Goal: Task Accomplishment & Management: Manage account settings

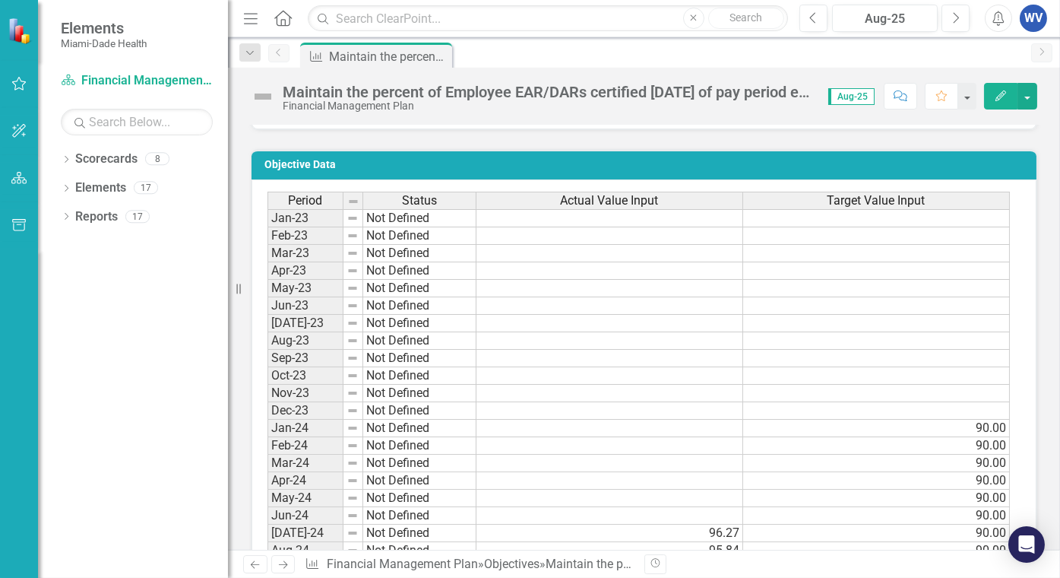
scroll to position [1140, 0]
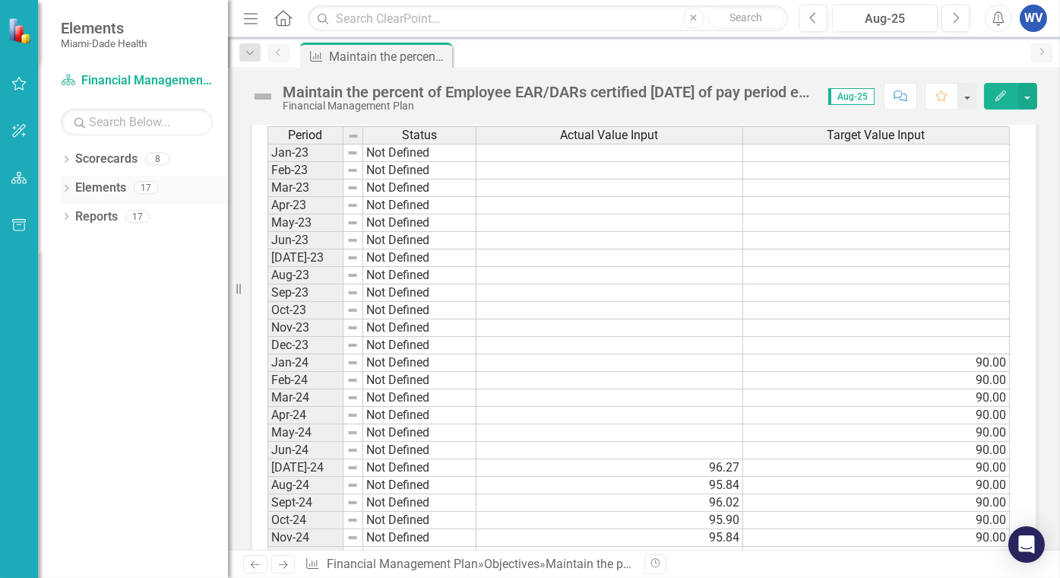
click at [65, 190] on icon at bounding box center [67, 188] width 4 height 7
click at [63, 160] on icon "Dropdown" at bounding box center [66, 161] width 11 height 8
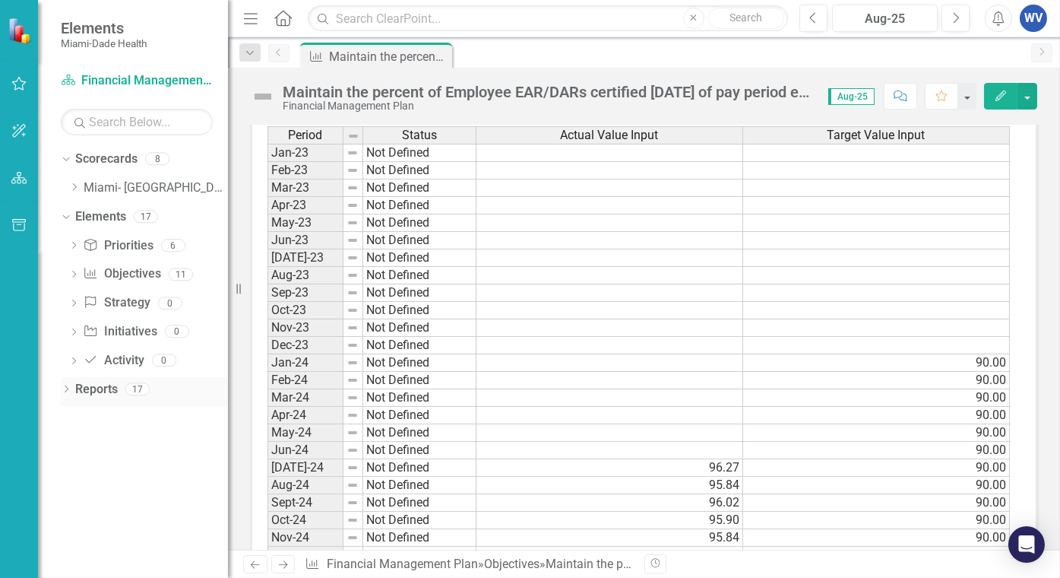
click at [78, 393] on link "Reports" at bounding box center [96, 389] width 43 height 17
click at [69, 391] on icon "Dropdown" at bounding box center [66, 390] width 11 height 8
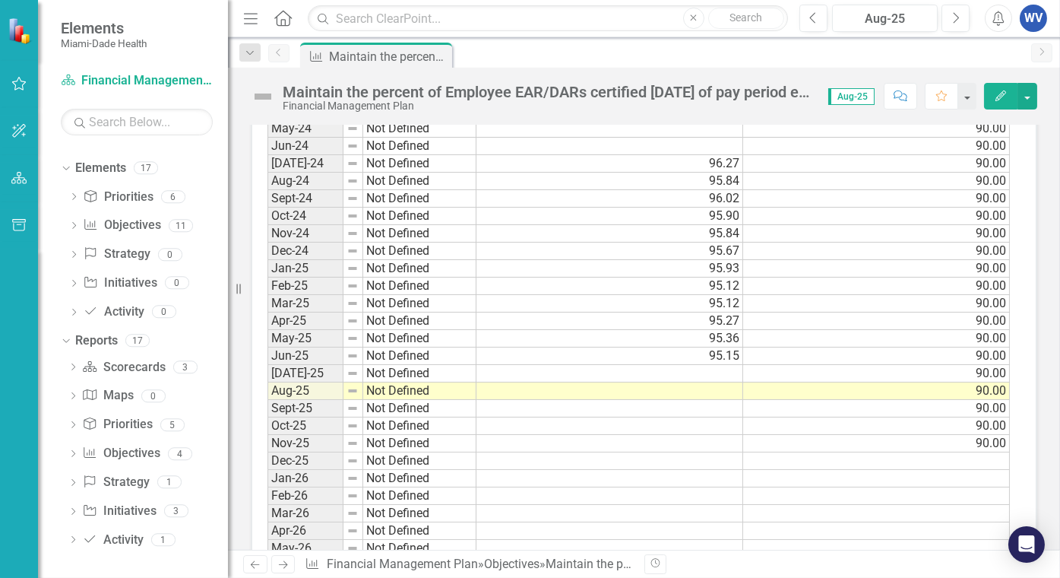
scroll to position [1520, 0]
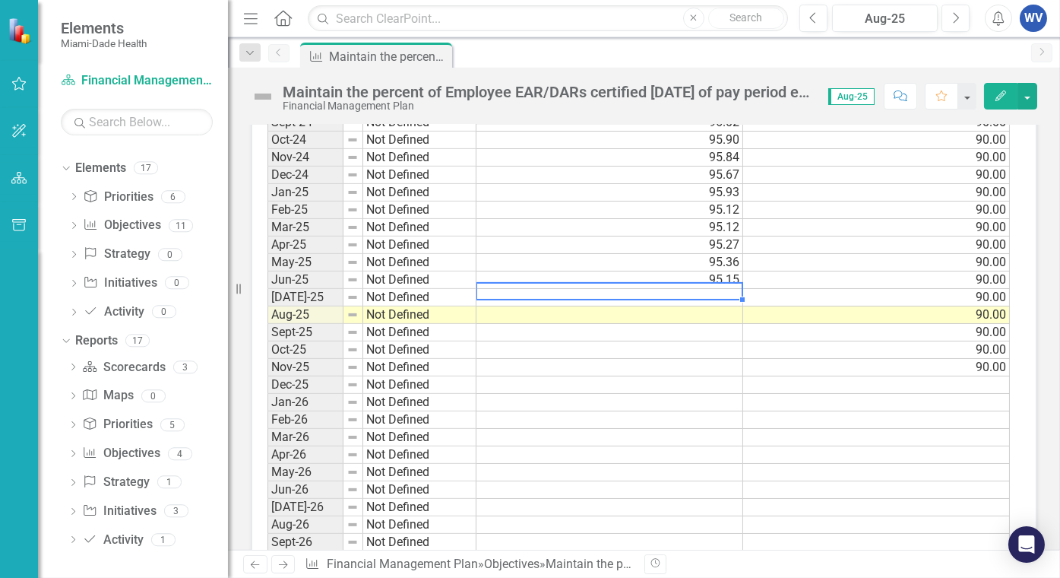
click at [707, 297] on td at bounding box center [610, 297] width 267 height 17
drag, startPoint x: 706, startPoint y: 386, endPoint x: 696, endPoint y: 366, distance: 22.8
click at [706, 386] on td at bounding box center [610, 384] width 267 height 17
click at [693, 303] on td at bounding box center [610, 297] width 267 height 17
click at [995, 97] on icon "Edit" at bounding box center [1001, 95] width 14 height 11
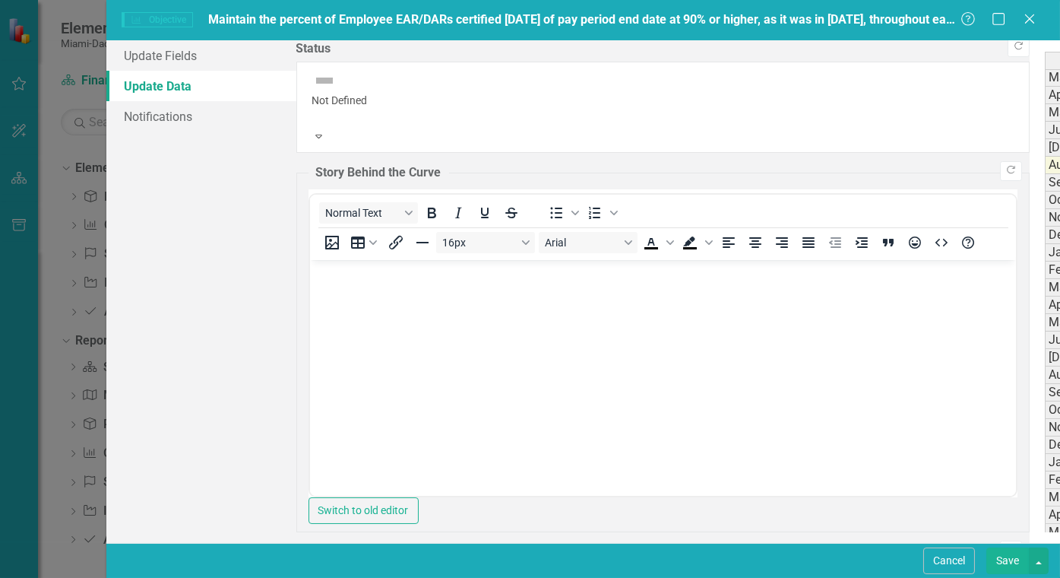
scroll to position [0, 0]
type textarea "98.35"
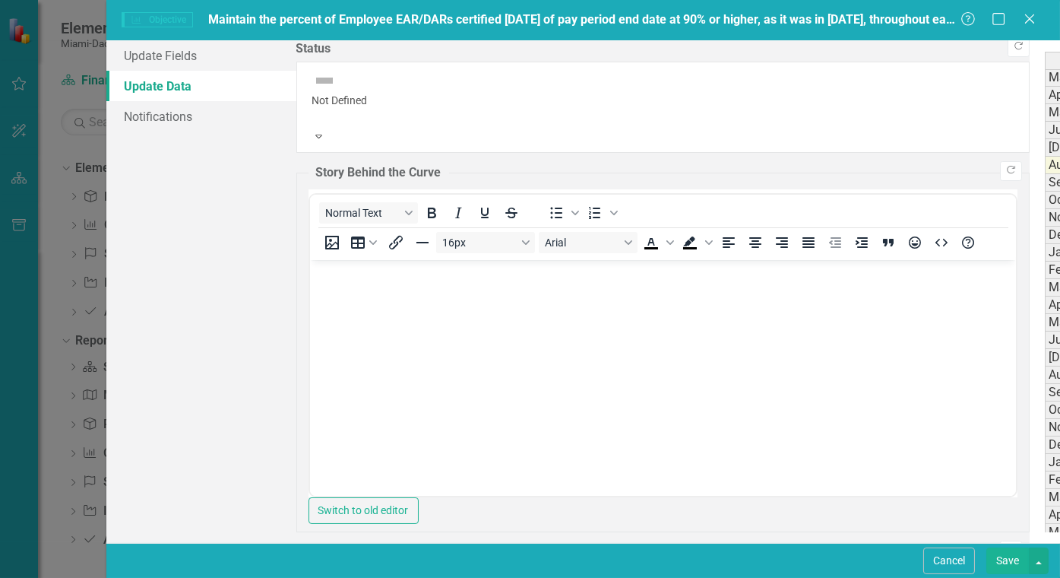
click at [1010, 566] on button "Save" at bounding box center [1008, 560] width 43 height 27
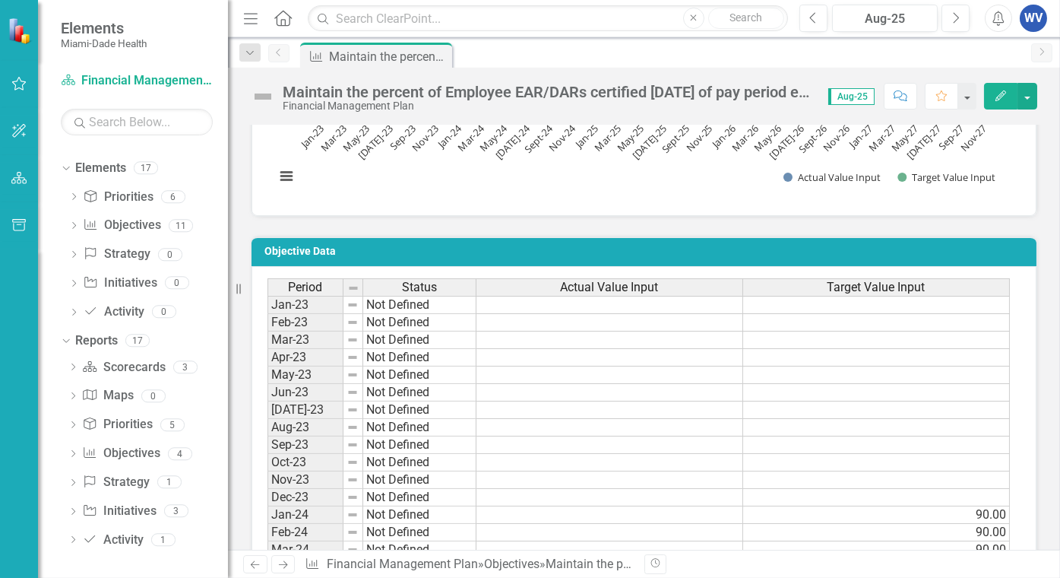
scroll to position [988, 0]
click at [250, 51] on icon "Dropdown" at bounding box center [250, 53] width 14 height 11
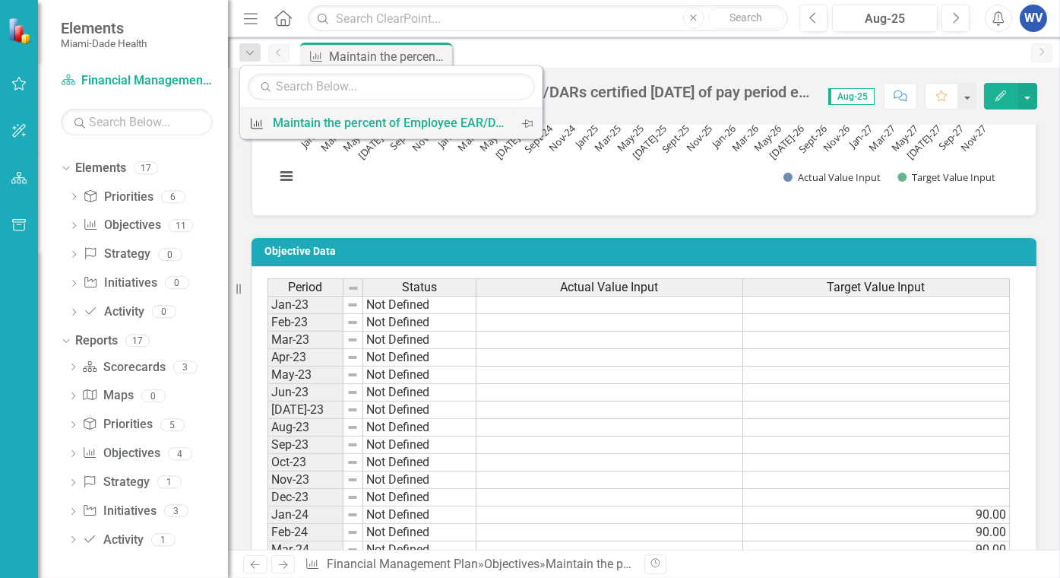
click at [322, 119] on div "Maintain the percent of Employee EAR/DARs certified [DATE] of pay period end da…" at bounding box center [389, 123] width 232 height 19
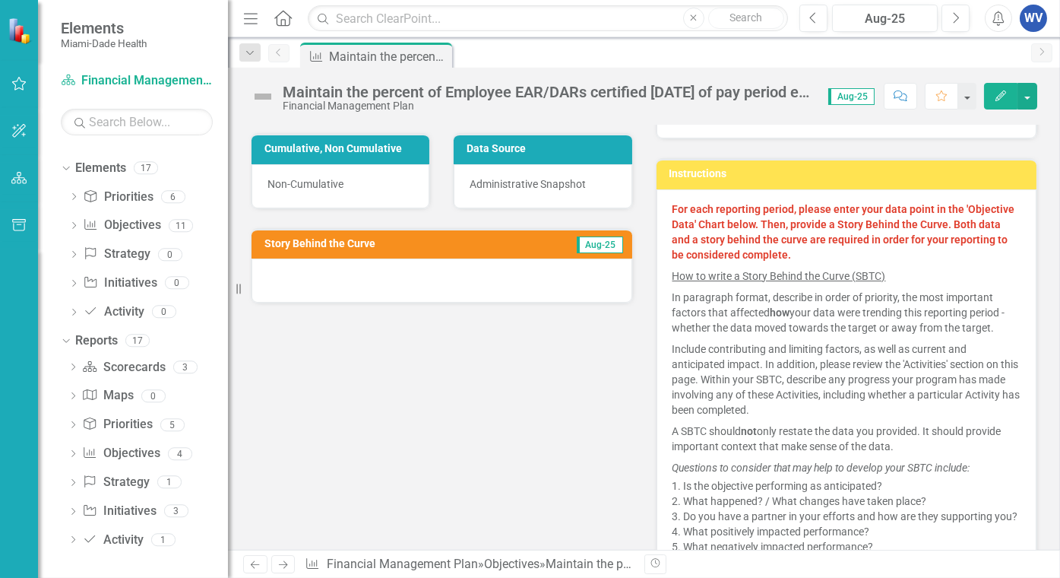
scroll to position [304, 0]
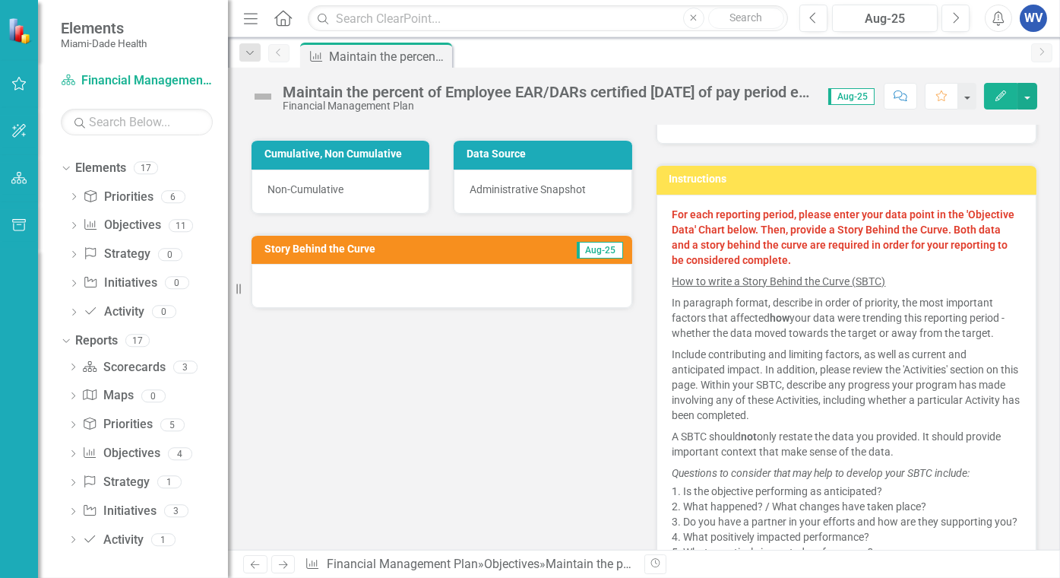
click at [600, 246] on span "Aug-25" at bounding box center [600, 250] width 46 height 17
click at [600, 245] on span "Aug-25" at bounding box center [600, 250] width 46 height 17
click at [502, 280] on div at bounding box center [442, 286] width 381 height 44
click at [418, 268] on div at bounding box center [442, 286] width 381 height 44
click at [1011, 88] on button "Edit" at bounding box center [1000, 96] width 33 height 27
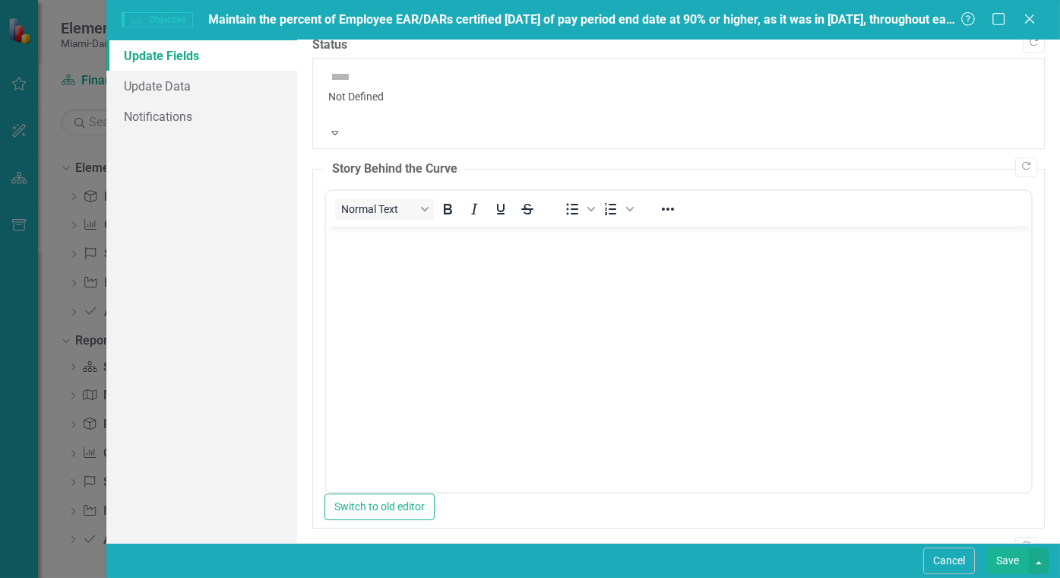
scroll to position [0, 0]
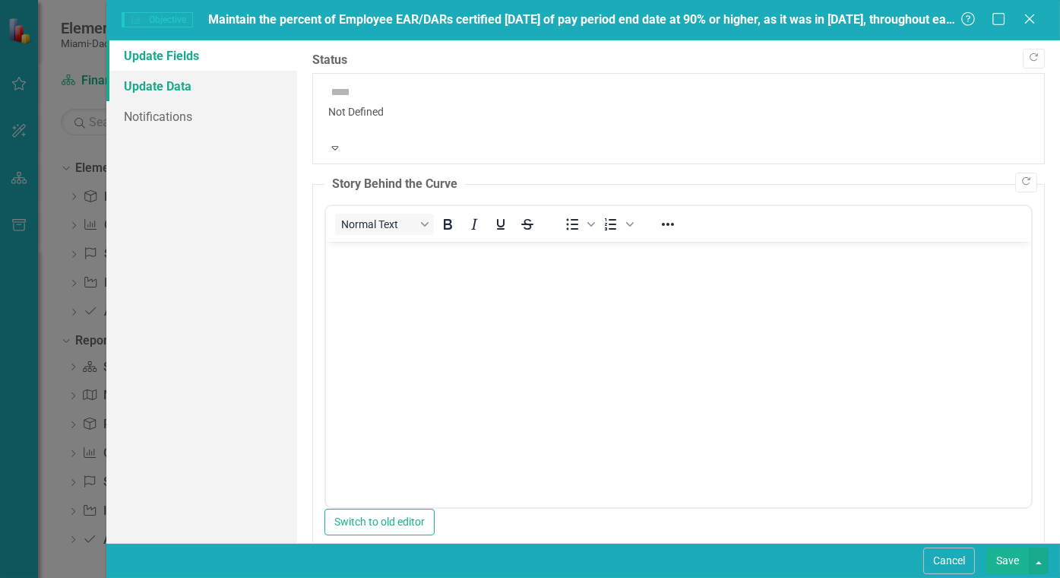
click at [157, 85] on link "Update Data" at bounding box center [201, 86] width 191 height 30
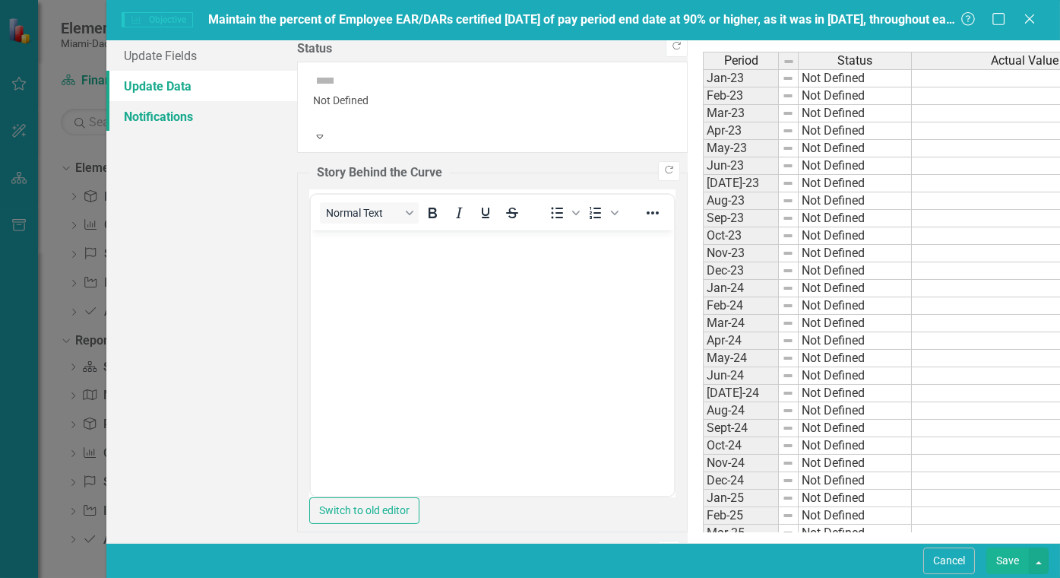
click at [157, 116] on link "Notifications" at bounding box center [201, 116] width 191 height 30
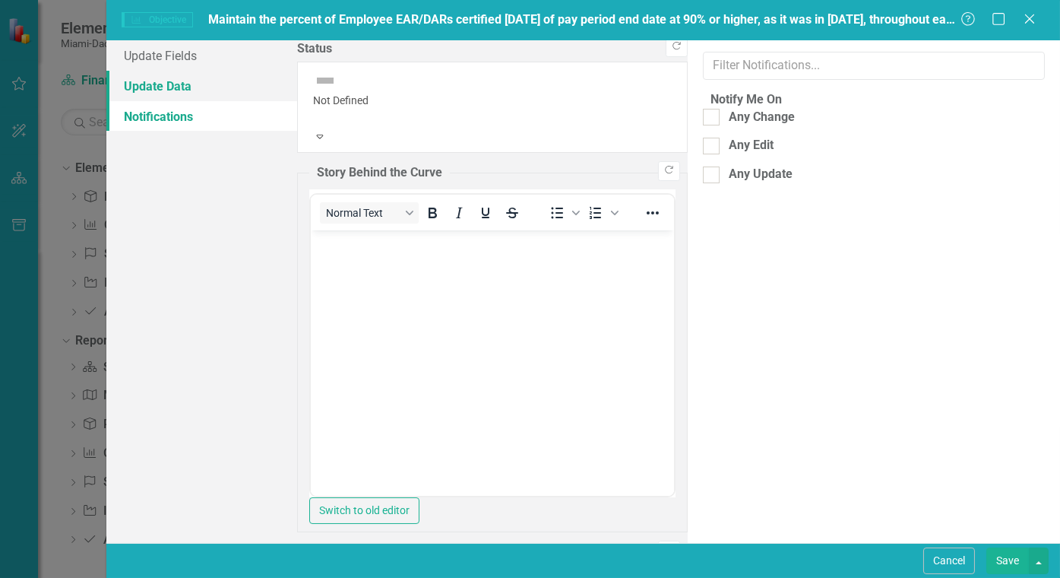
click at [165, 94] on link "Update Data" at bounding box center [201, 86] width 191 height 30
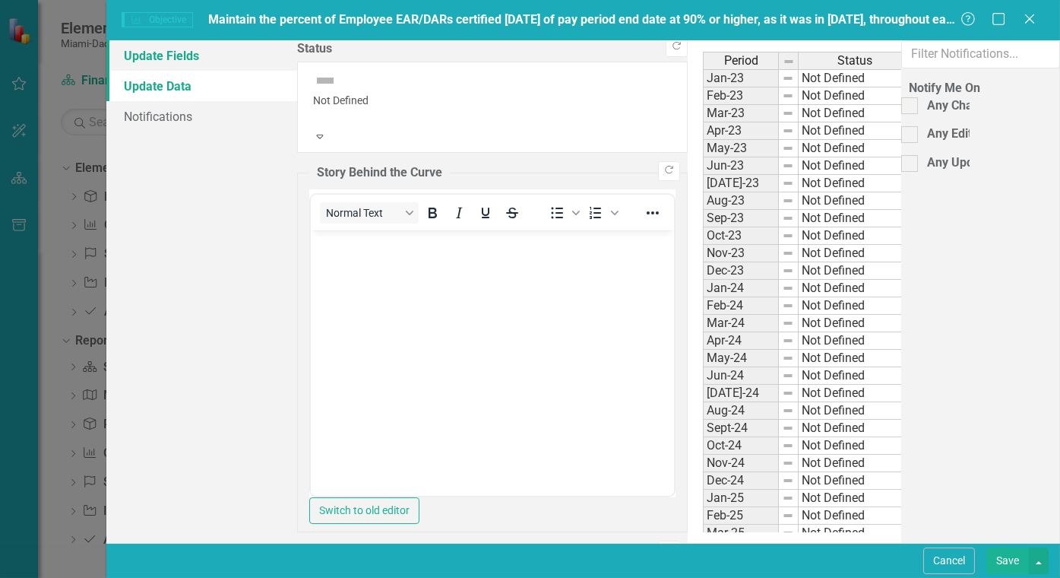
click at [170, 52] on link "Update Fields" at bounding box center [201, 55] width 191 height 30
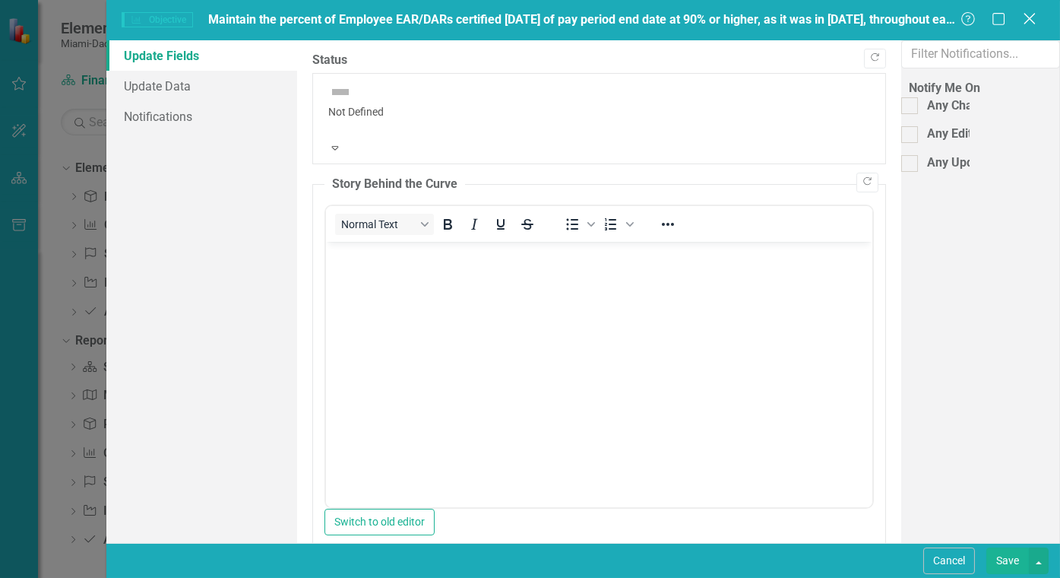
click at [1030, 22] on icon "Close" at bounding box center [1029, 18] width 19 height 14
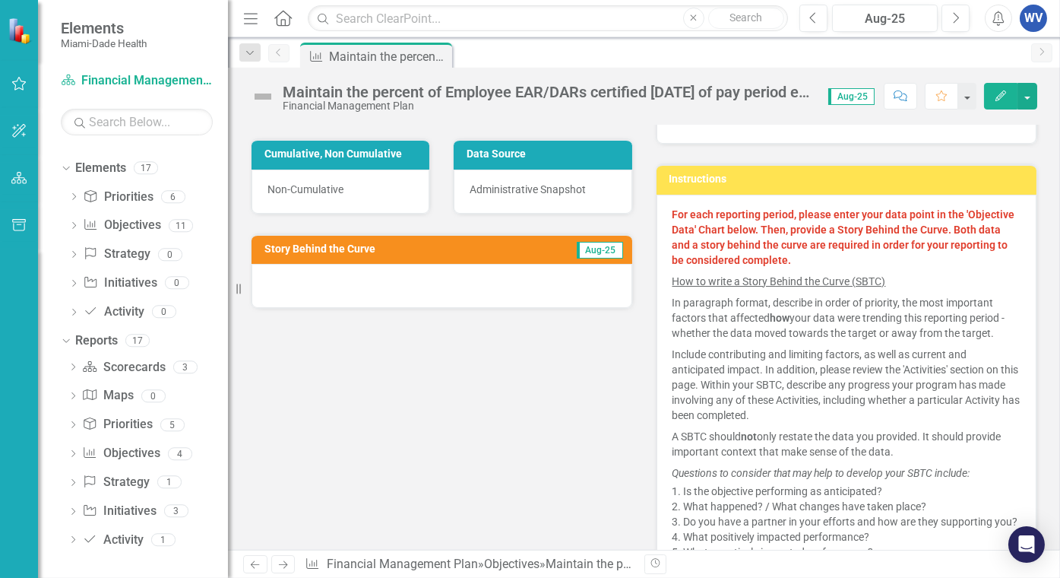
click at [543, 174] on div "Administrative Snapshot" at bounding box center [543, 192] width 178 height 44
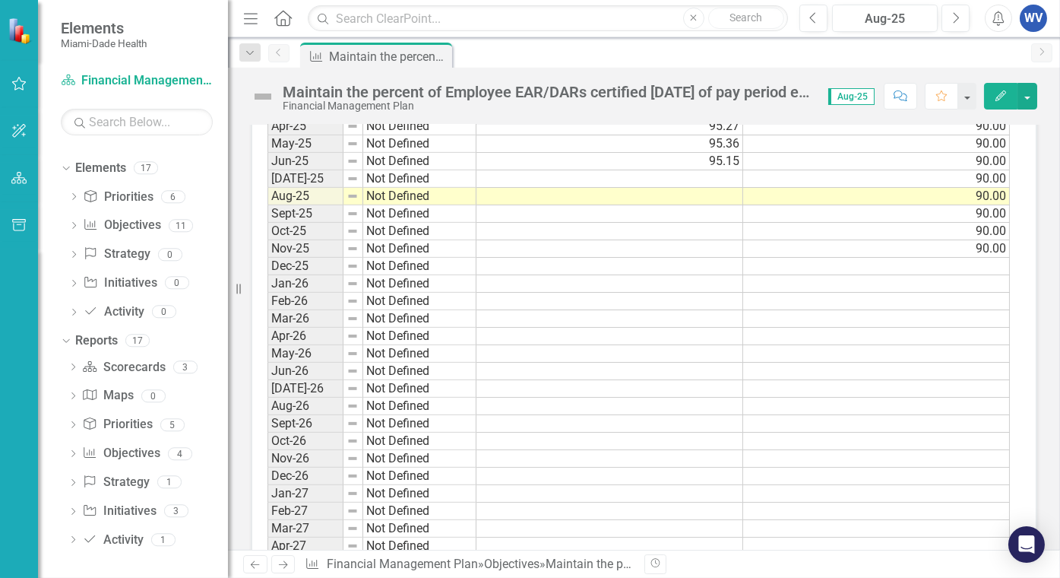
scroll to position [1624, 0]
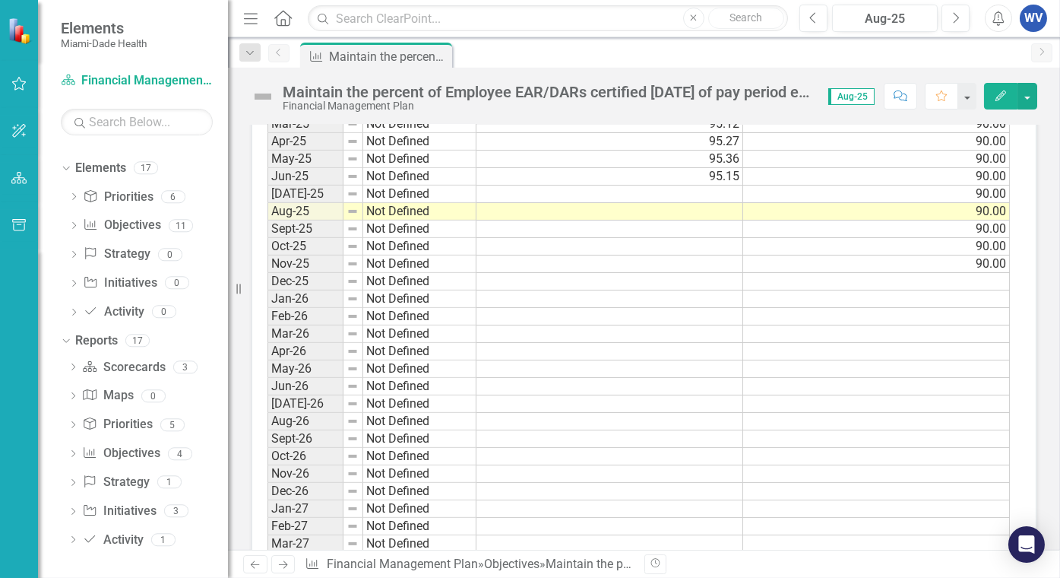
click at [719, 192] on td at bounding box center [610, 193] width 267 height 17
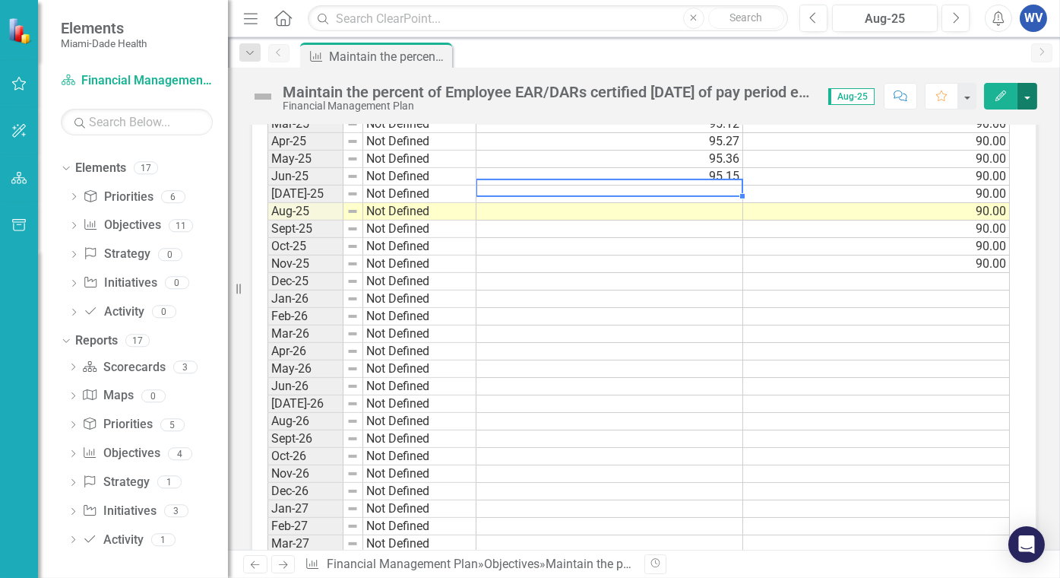
click at [1028, 93] on button "button" at bounding box center [1028, 96] width 20 height 27
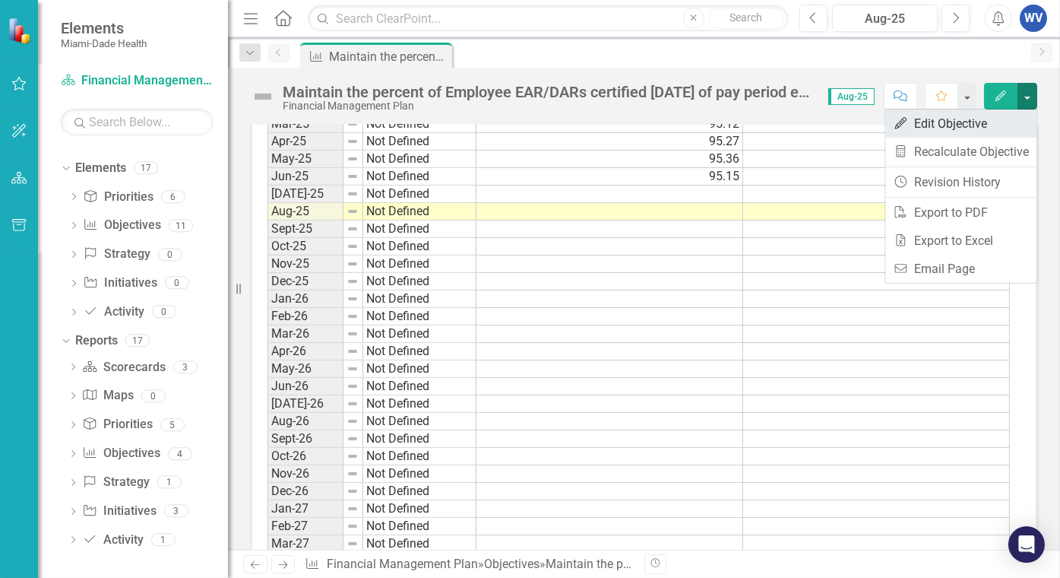
click at [976, 115] on link "Edit Edit Objective" at bounding box center [961, 123] width 151 height 28
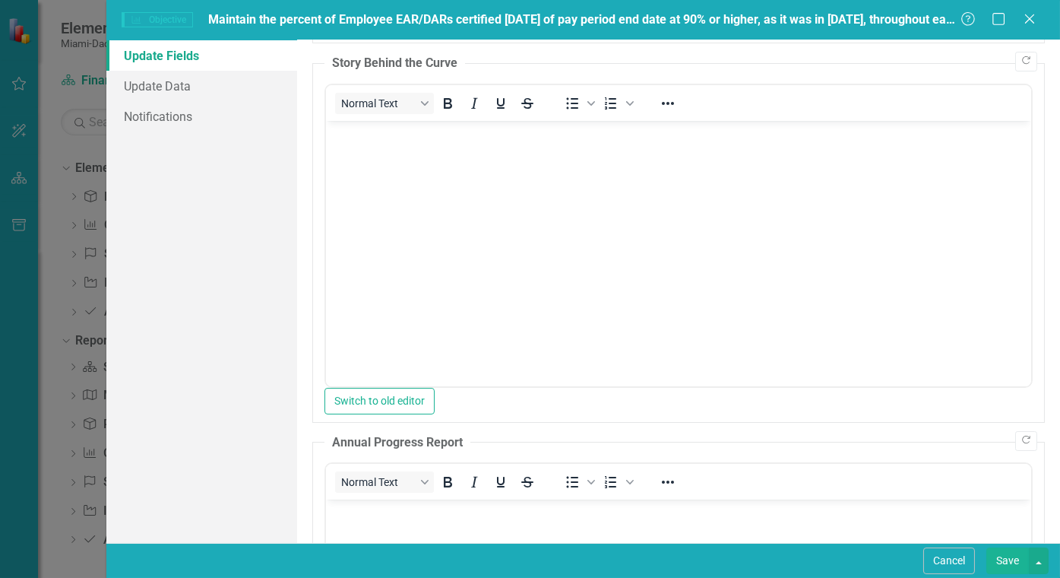
scroll to position [0, 0]
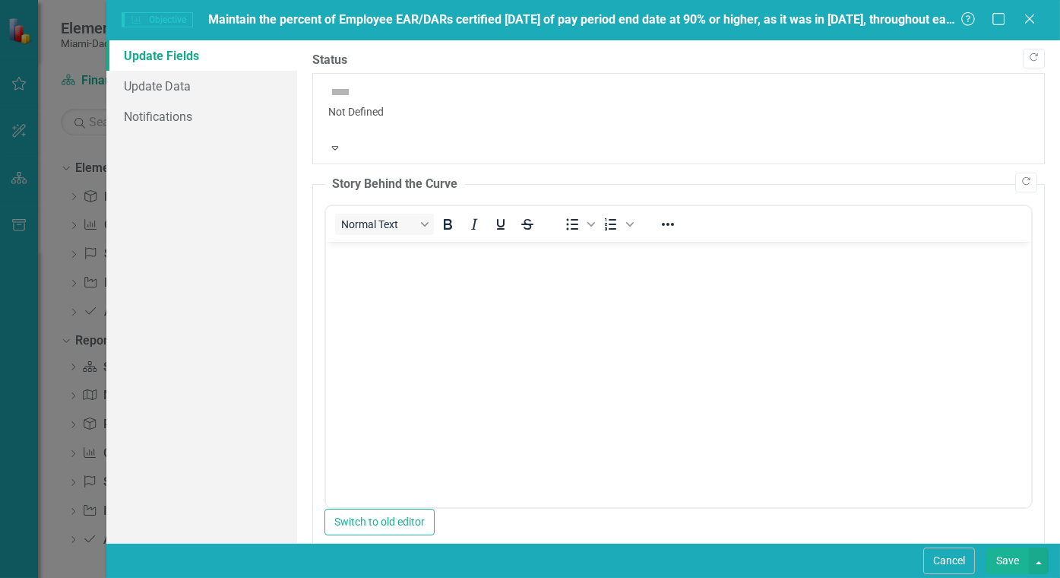
click at [1031, 8] on div "Objective Objective Maintain the percent of Employee EAR/DARs certified [DATE] …" at bounding box center [583, 20] width 955 height 40
click at [1024, 19] on icon "Close" at bounding box center [1029, 18] width 19 height 14
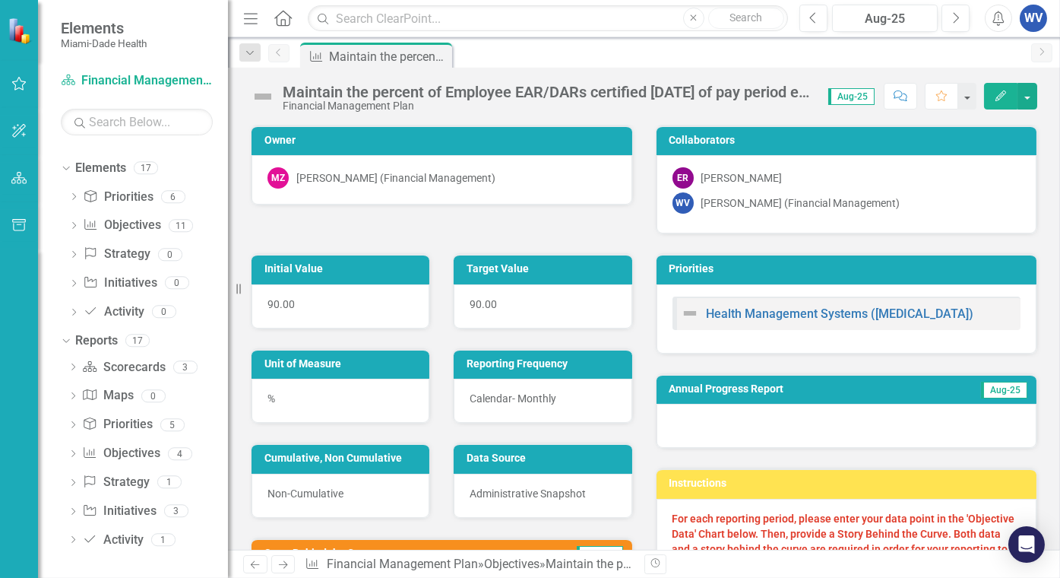
click at [862, 95] on span "Aug-25" at bounding box center [852, 96] width 46 height 17
click at [259, 51] on div "Dropdown" at bounding box center [249, 52] width 21 height 18
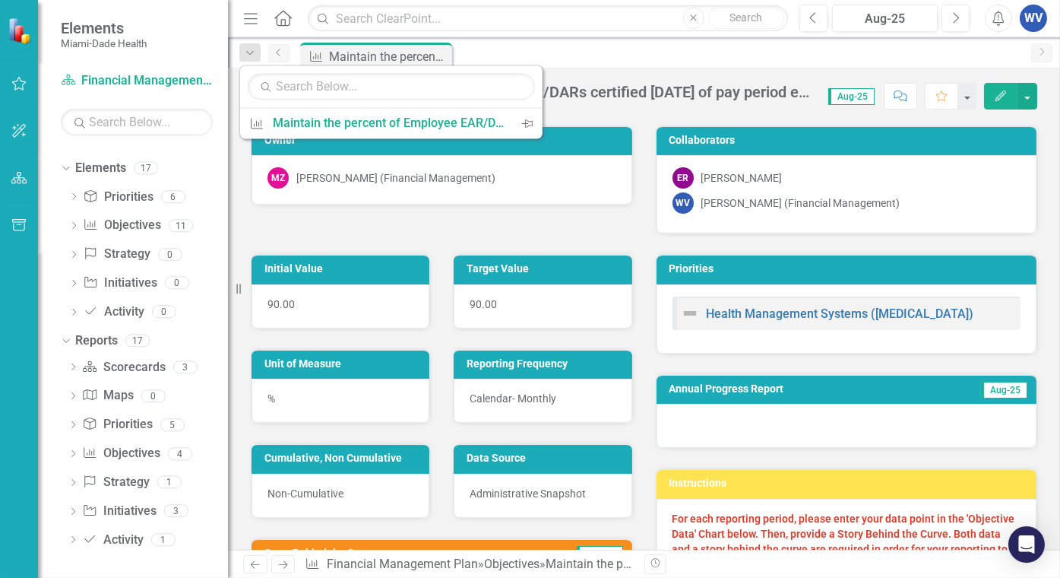
click at [271, 48] on link "Previous" at bounding box center [278, 53] width 21 height 18
click at [281, 52] on icon "Previous" at bounding box center [279, 52] width 12 height 9
click at [558, 40] on div "Dropdown Search Objective Maintain the percent of Employee EAR/DARs certified […" at bounding box center [644, 52] width 832 height 30
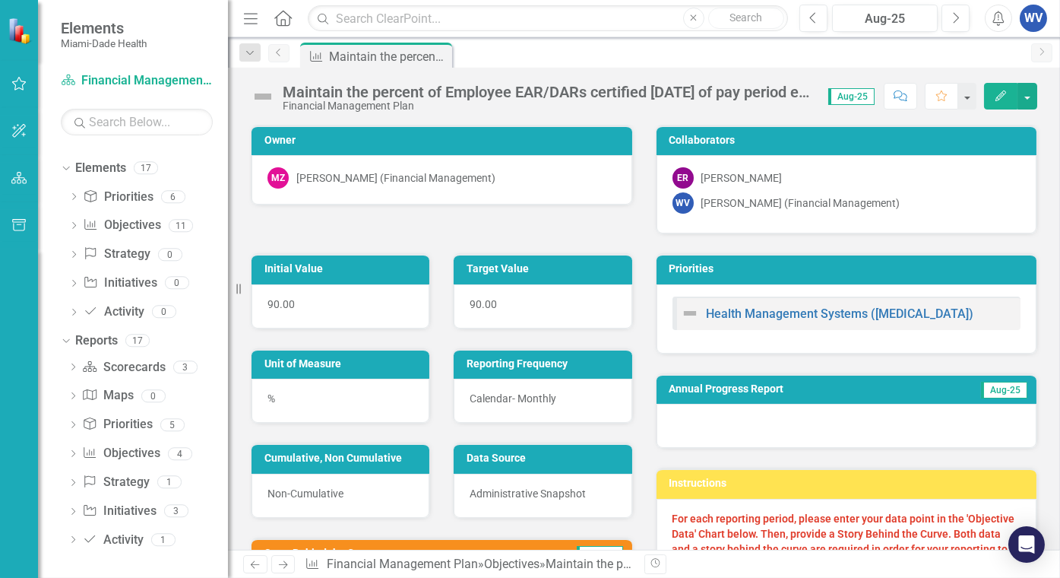
click at [288, 52] on link "Previous" at bounding box center [278, 53] width 21 height 18
click at [287, 52] on link "Previous" at bounding box center [278, 53] width 21 height 18
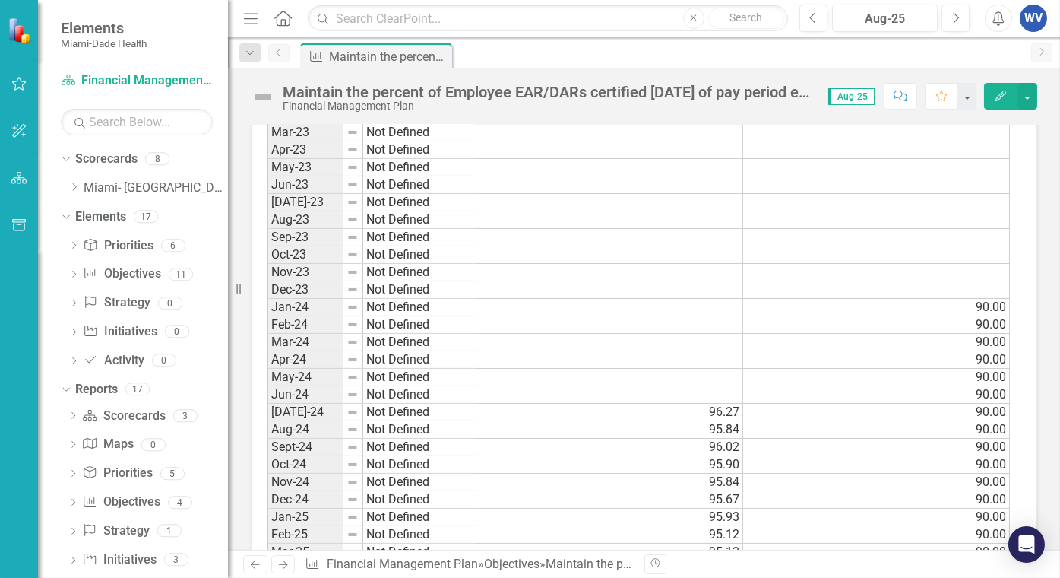
scroll to position [1292, 0]
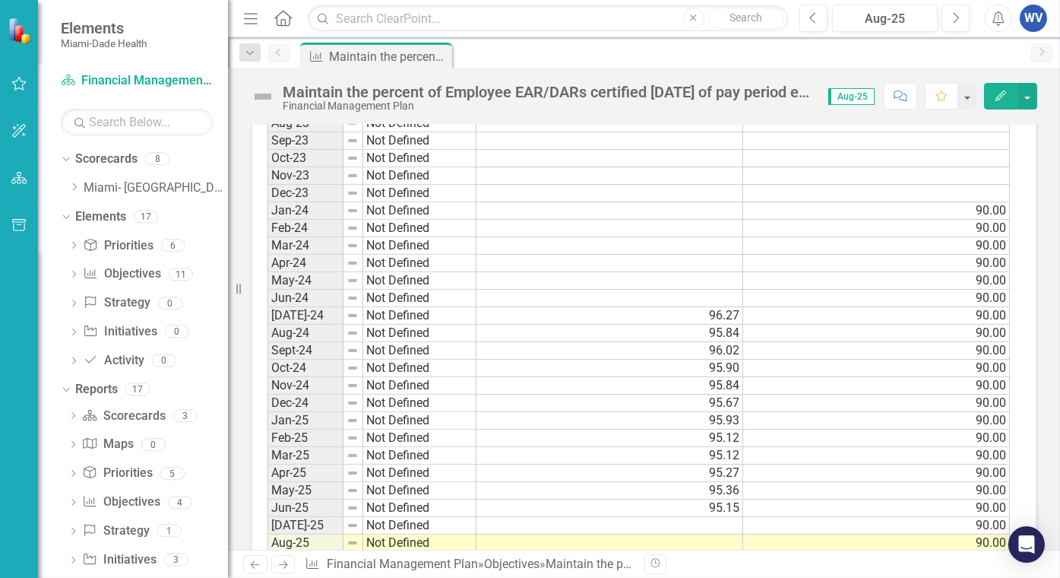
click at [381, 509] on td "Not Defined" at bounding box center [419, 507] width 113 height 17
click at [734, 508] on td "95.15" at bounding box center [610, 507] width 267 height 17
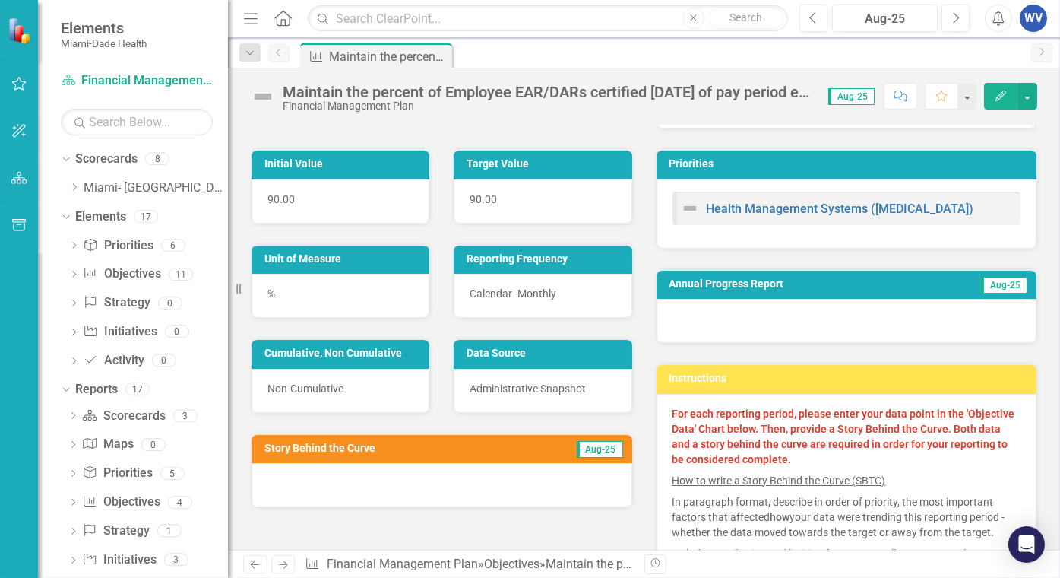
scroll to position [304, 0]
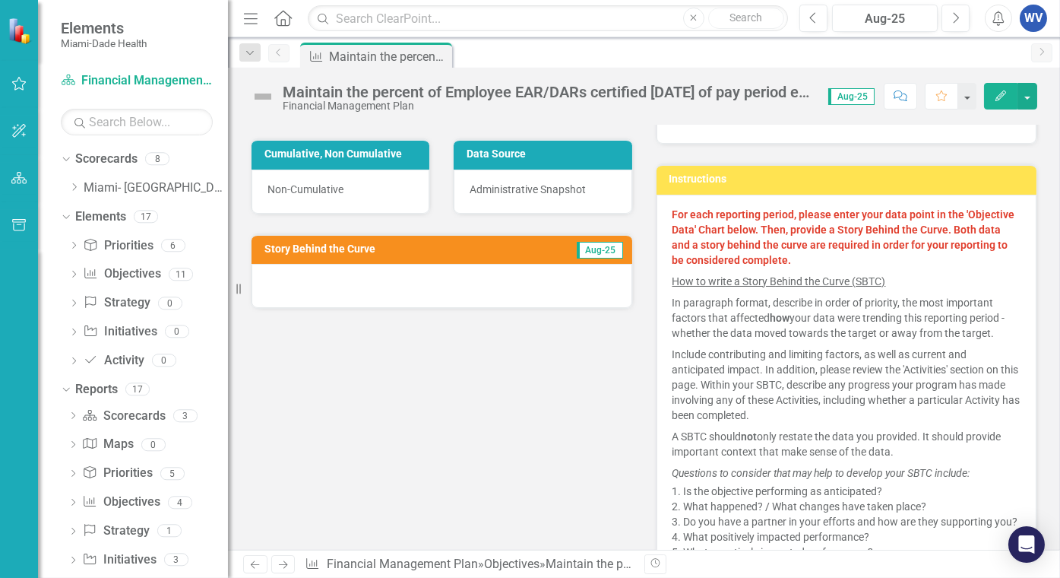
click at [398, 267] on div at bounding box center [442, 286] width 381 height 44
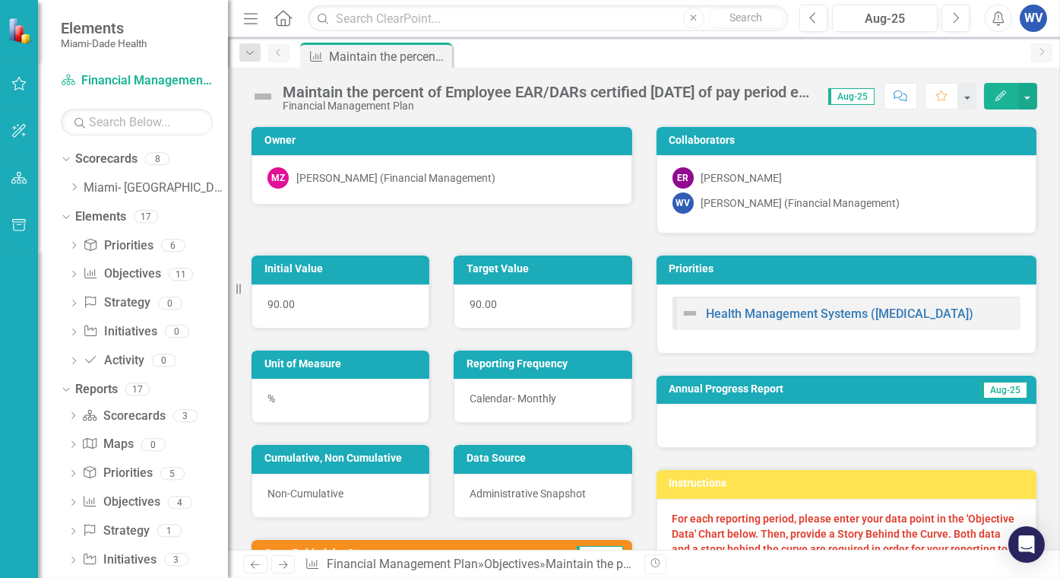
click at [772, 180] on div "ER [PERSON_NAME]" at bounding box center [847, 177] width 349 height 21
click at [1000, 387] on span "Aug-25" at bounding box center [1004, 390] width 46 height 17
click at [558, 393] on div "Calendar- Monthly" at bounding box center [543, 401] width 178 height 44
click at [504, 293] on div "90.00" at bounding box center [543, 306] width 178 height 44
click at [248, 49] on icon "Dropdown" at bounding box center [250, 53] width 14 height 11
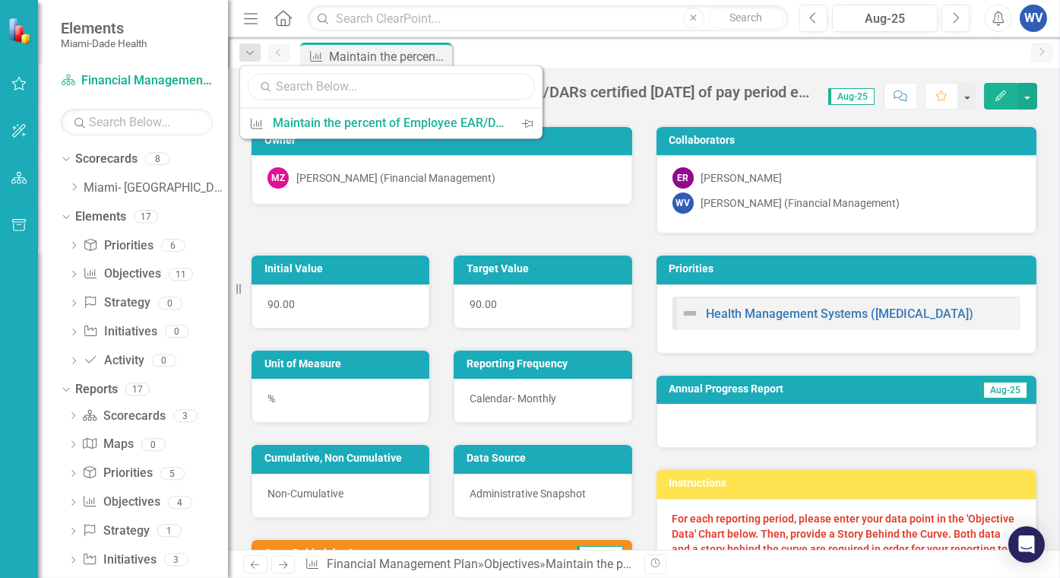
click at [278, 87] on input "text" at bounding box center [391, 86] width 287 height 27
click at [142, 83] on link "Scorecard Financial Management Plan" at bounding box center [137, 80] width 152 height 17
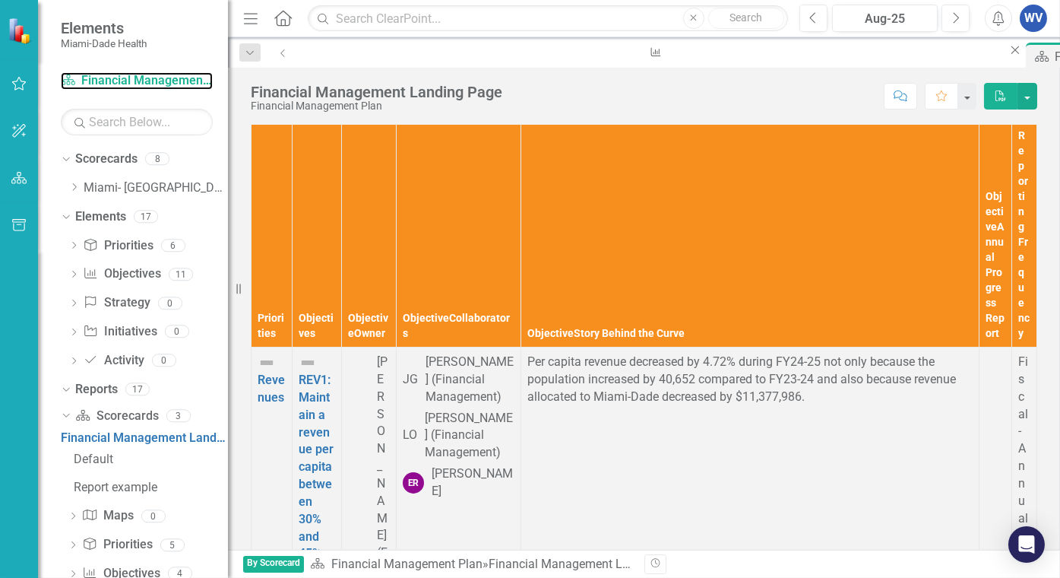
scroll to position [76, 0]
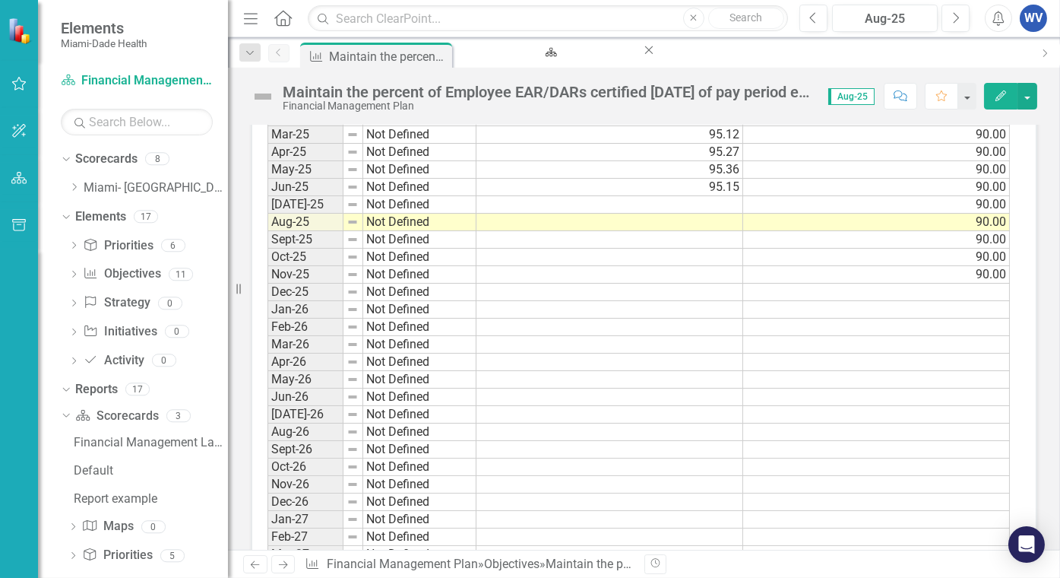
scroll to position [1596, 0]
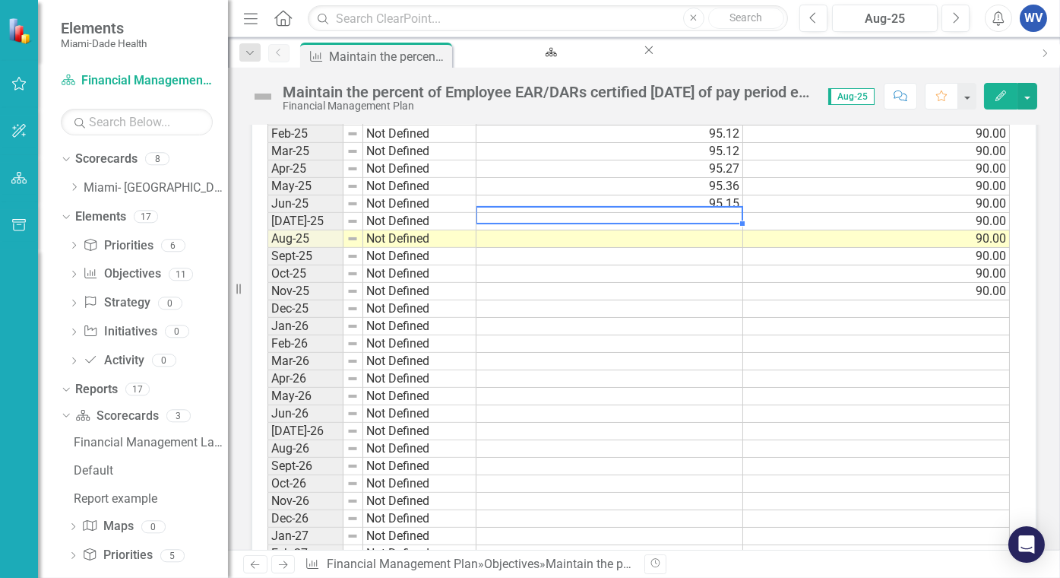
click at [702, 226] on td at bounding box center [610, 221] width 267 height 17
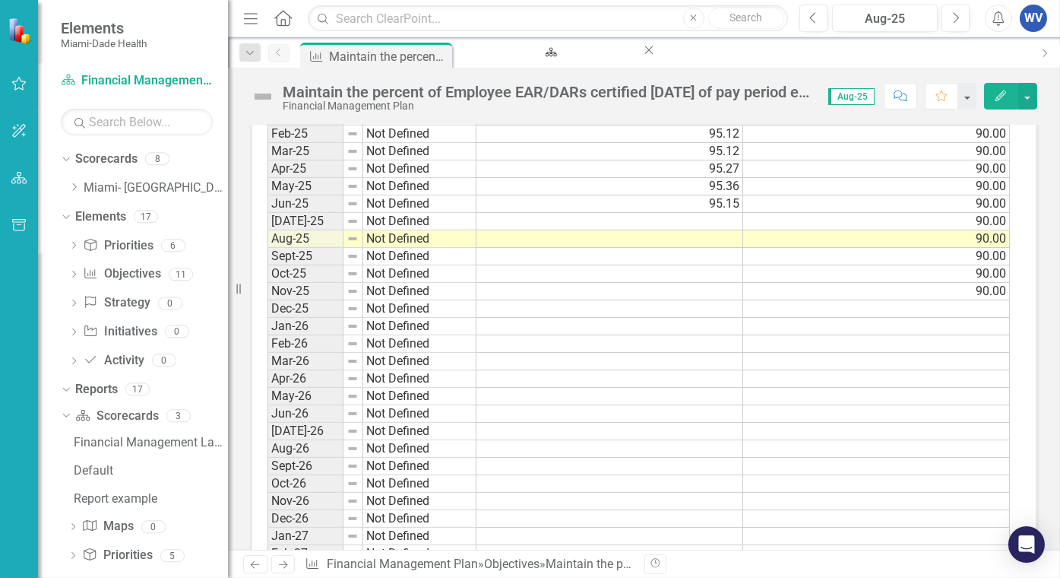
click at [870, 90] on span "Aug-25" at bounding box center [852, 96] width 46 height 17
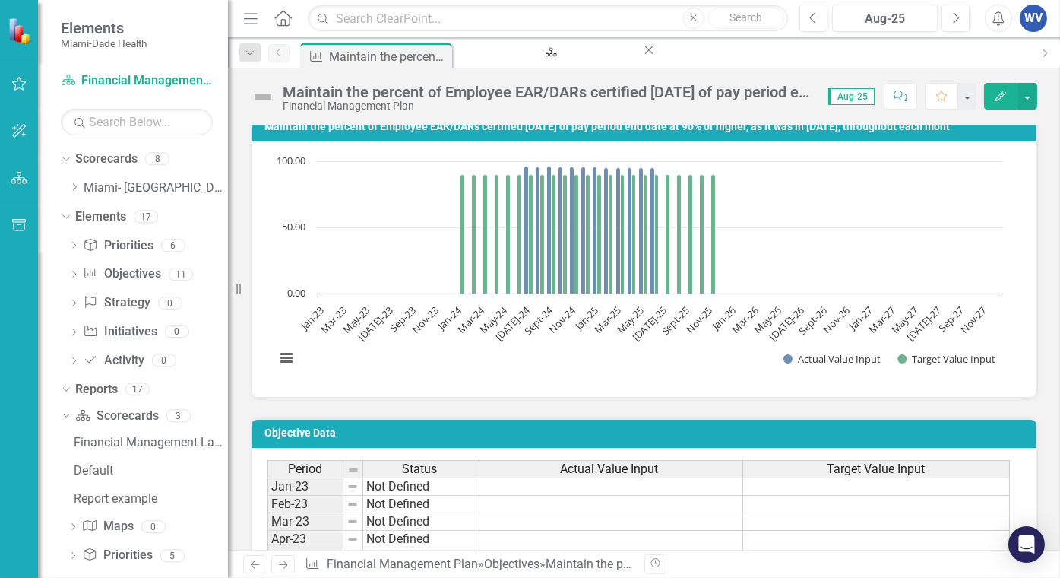
scroll to position [760, 0]
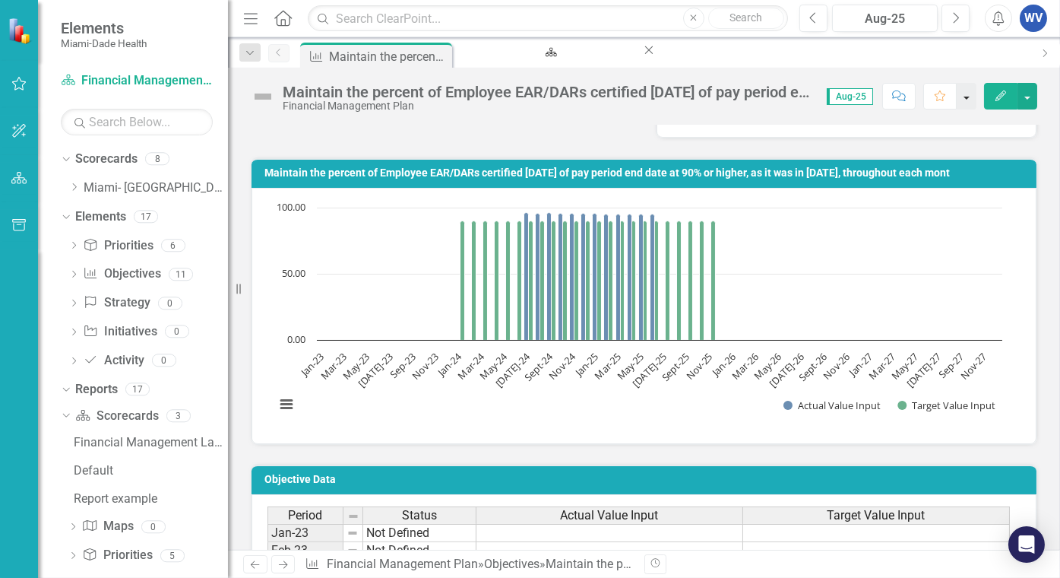
click at [969, 96] on button "button" at bounding box center [967, 96] width 20 height 27
click at [900, 95] on icon "Comment" at bounding box center [901, 95] width 14 height 11
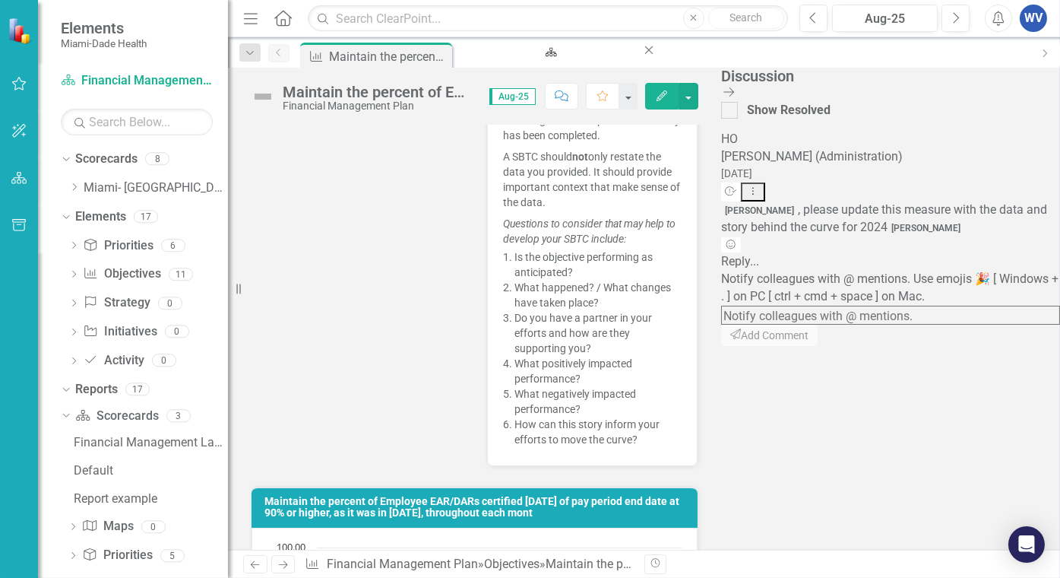
scroll to position [897, 0]
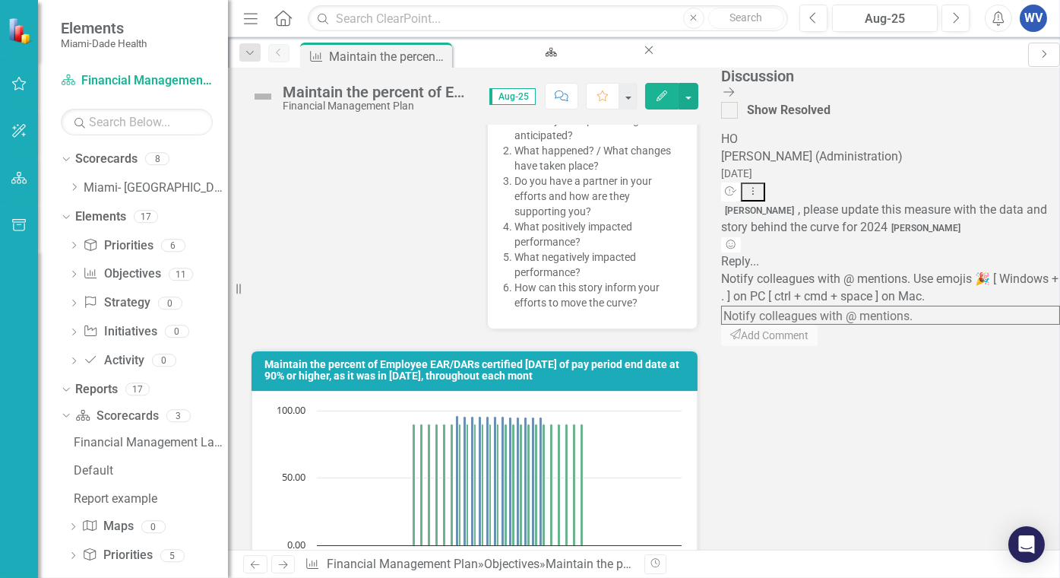
click at [1044, 49] on icon "Next" at bounding box center [1044, 53] width 12 height 9
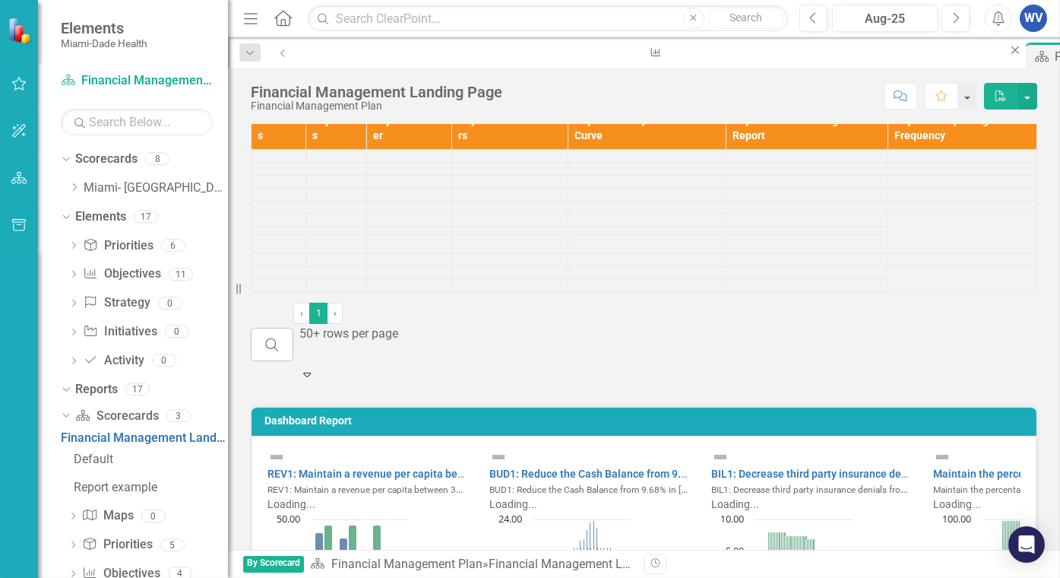
drag, startPoint x: 1044, startPoint y: 48, endPoint x: 480, endPoint y: 128, distance: 570.5
click at [452, 128] on th "Objective Owner" at bounding box center [409, 127] width 85 height 43
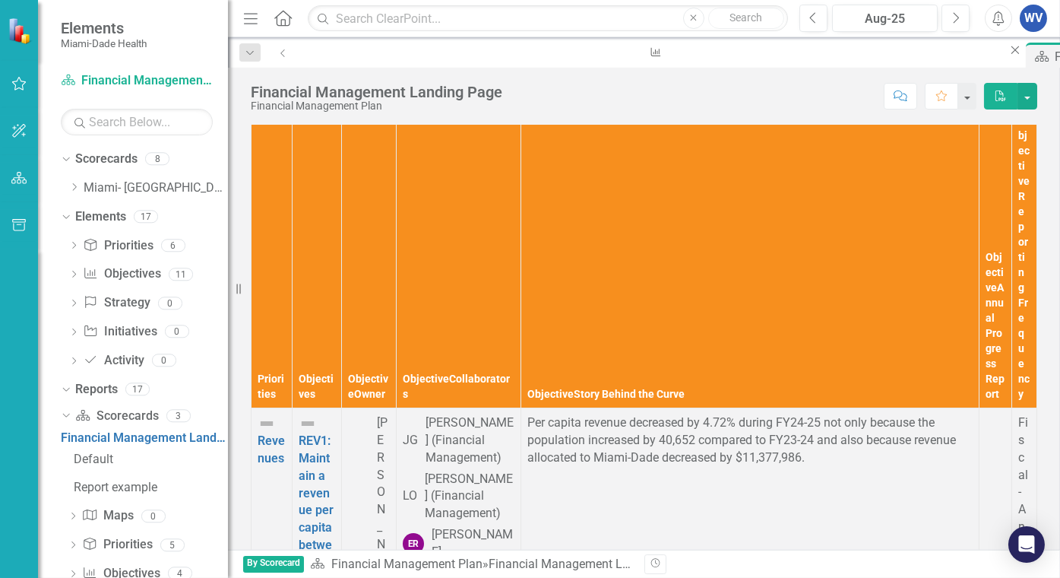
scroll to position [7090, 0]
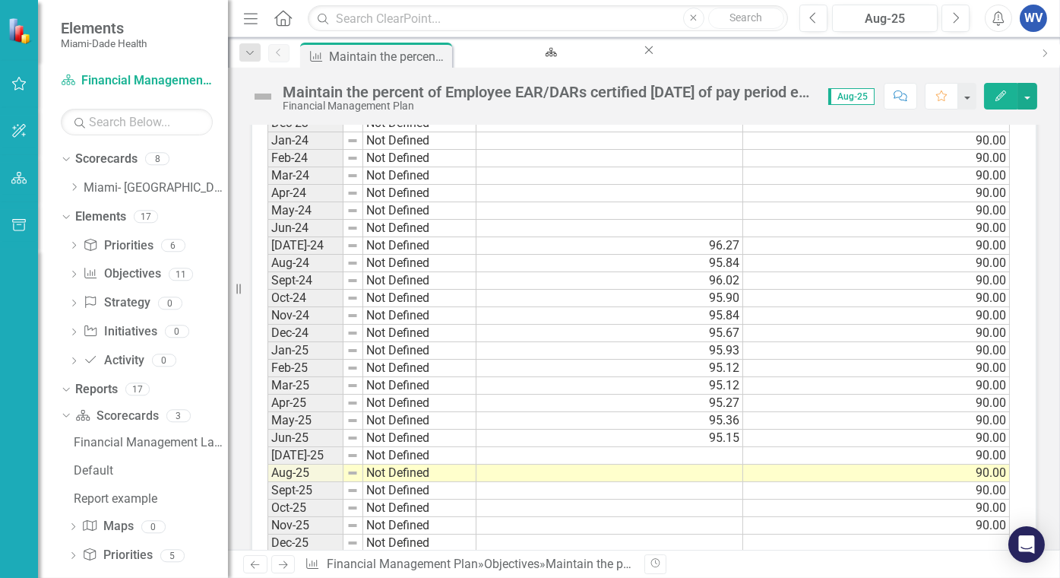
scroll to position [1444, 0]
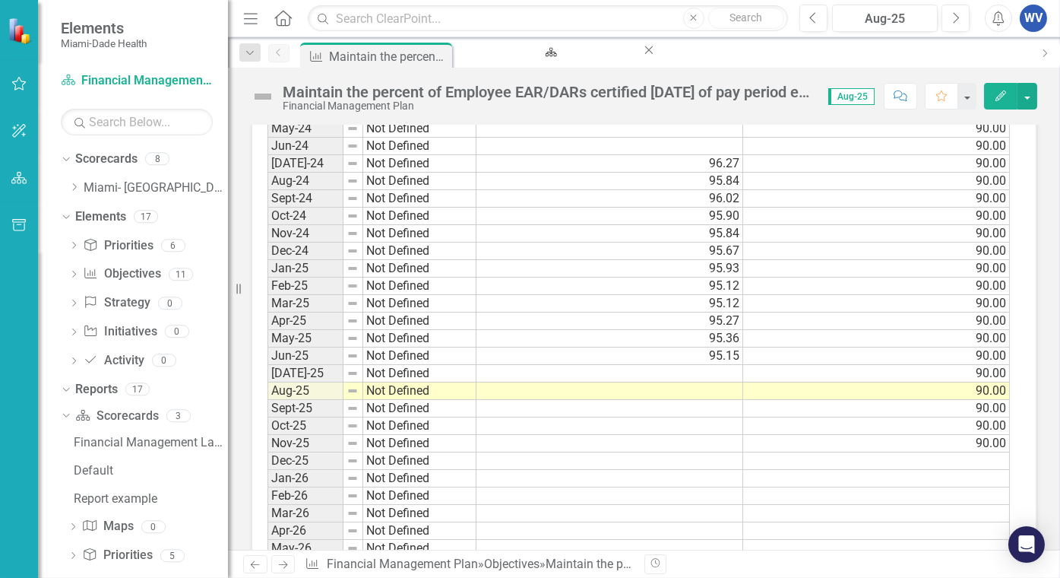
click at [1000, 100] on icon "Edit" at bounding box center [1001, 95] width 14 height 11
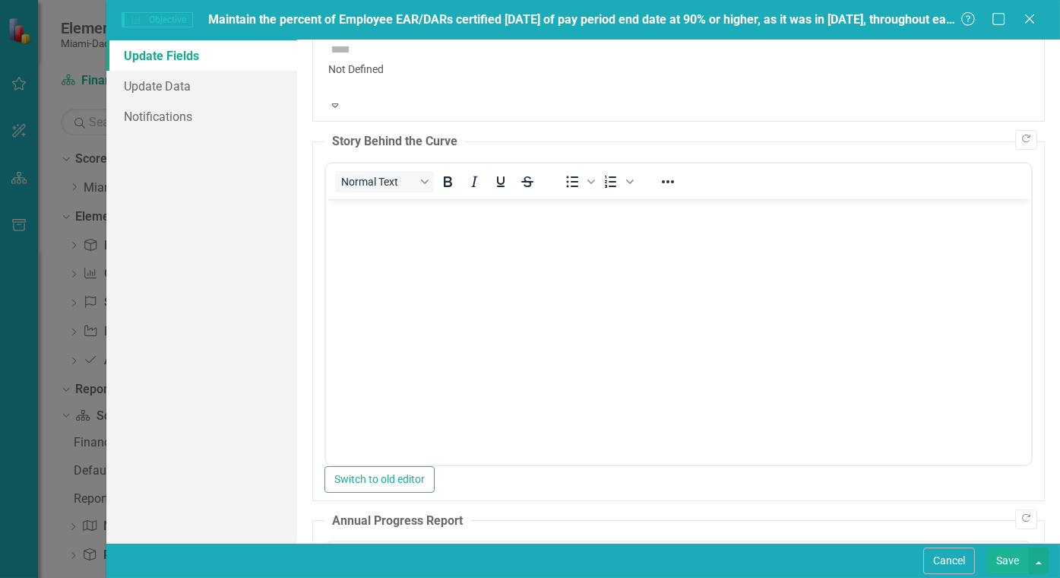
scroll to position [0, 0]
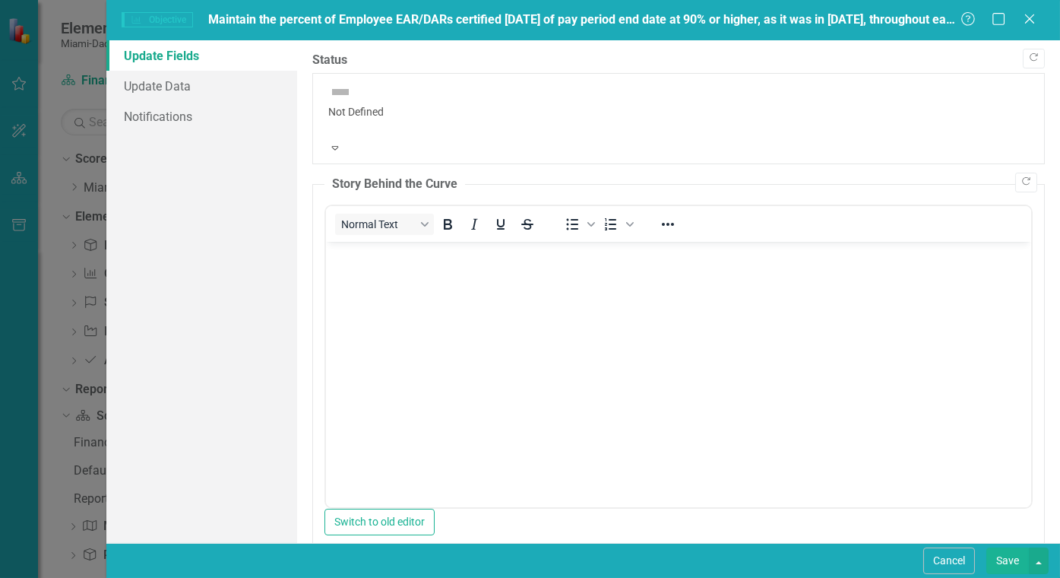
click at [383, 271] on body "Rich Text Area. Press ALT-0 for help." at bounding box center [677, 355] width 705 height 228
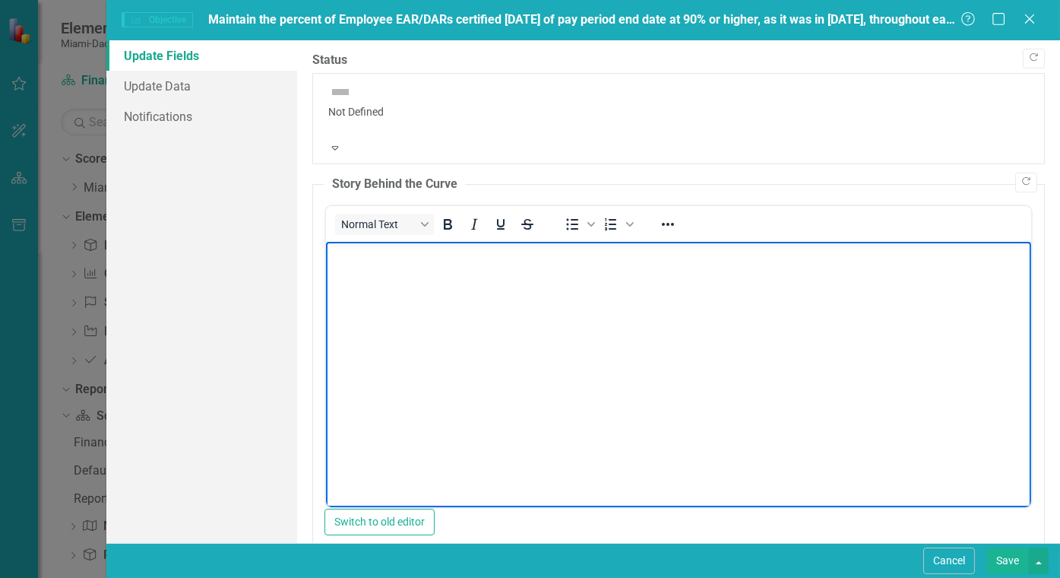
click at [461, 262] on p "Rich Text Area. Press ALT-0 for help." at bounding box center [678, 254] width 698 height 18
click at [1027, 18] on icon "Close" at bounding box center [1029, 18] width 19 height 14
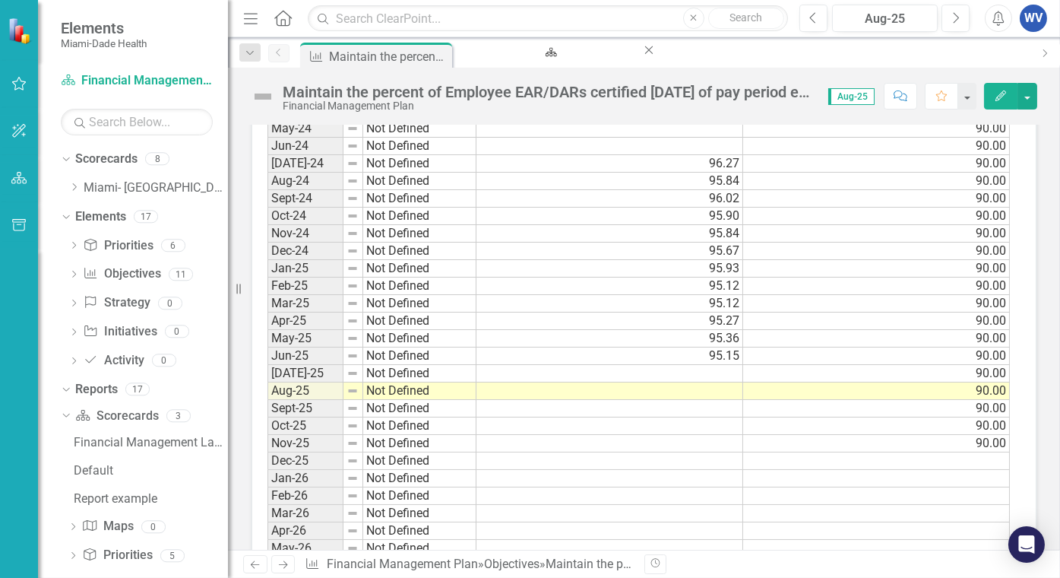
click at [854, 102] on span "Aug-25" at bounding box center [852, 96] width 46 height 17
click at [788, 93] on div "Maintain the percent of Employee EAR/DARs certified [DATE] of pay period end da…" at bounding box center [548, 92] width 531 height 17
drag, startPoint x: 788, startPoint y: 93, endPoint x: 533, endPoint y: 140, distance: 259.7
click at [787, 93] on div "Maintain the percent of Employee EAR/DARs certified [DATE] of pay period end da…" at bounding box center [548, 92] width 531 height 17
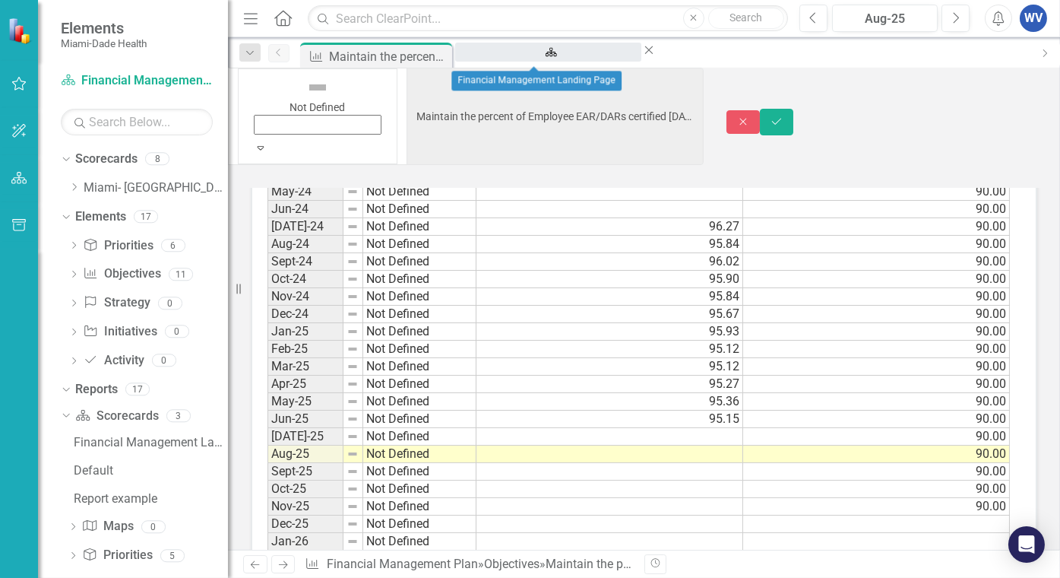
click at [493, 59] on div "Financial Management Landing Page" at bounding box center [548, 66] width 159 height 19
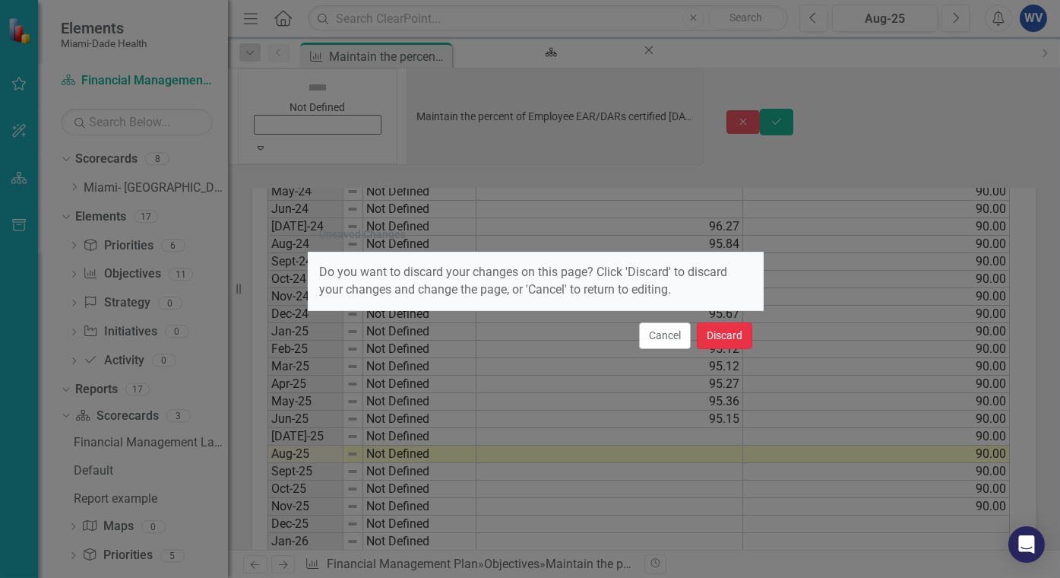
click at [728, 337] on button "Discard" at bounding box center [724, 335] width 55 height 27
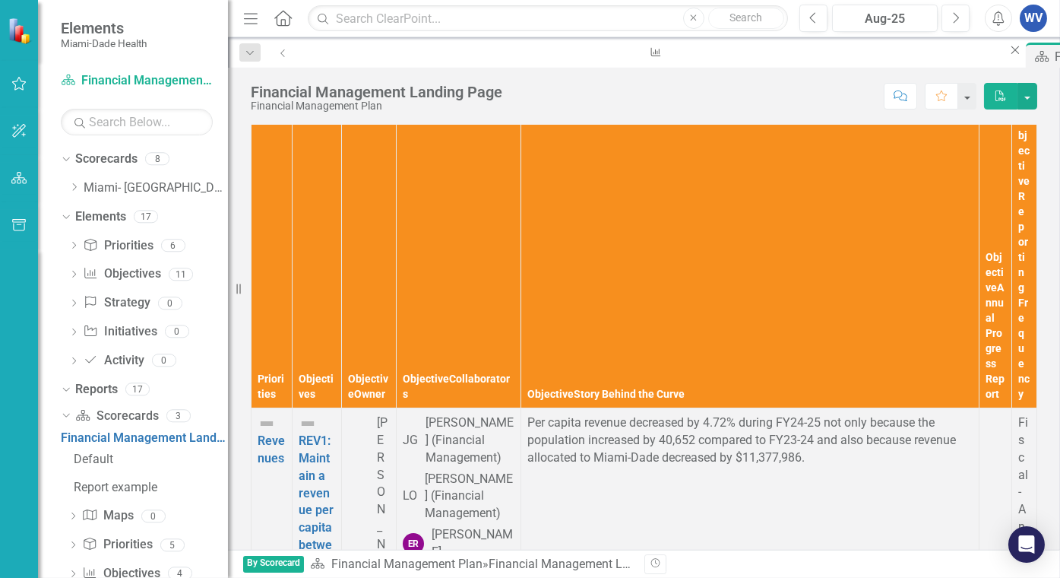
scroll to position [7069, 0]
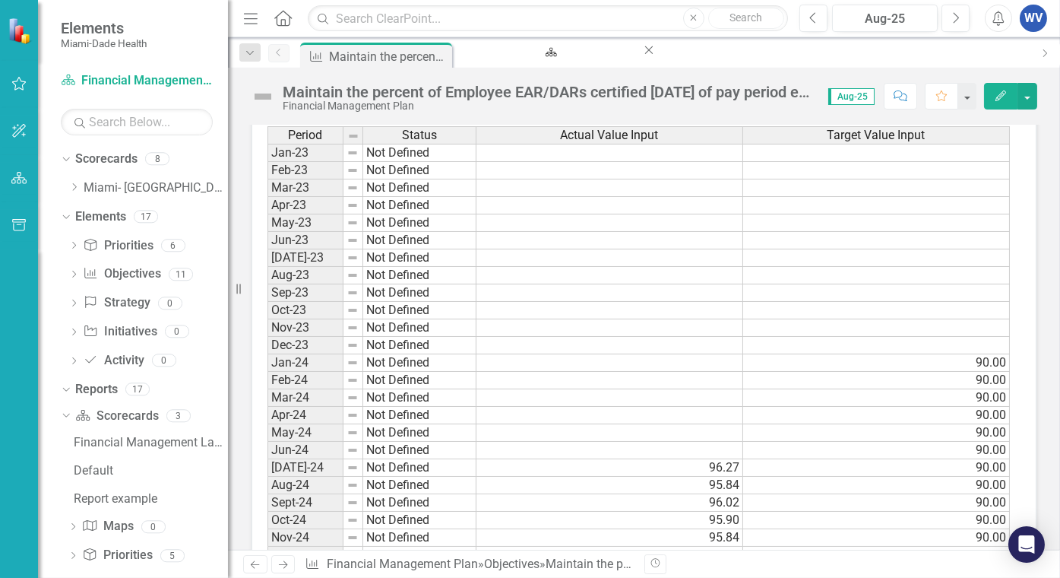
scroll to position [1444, 0]
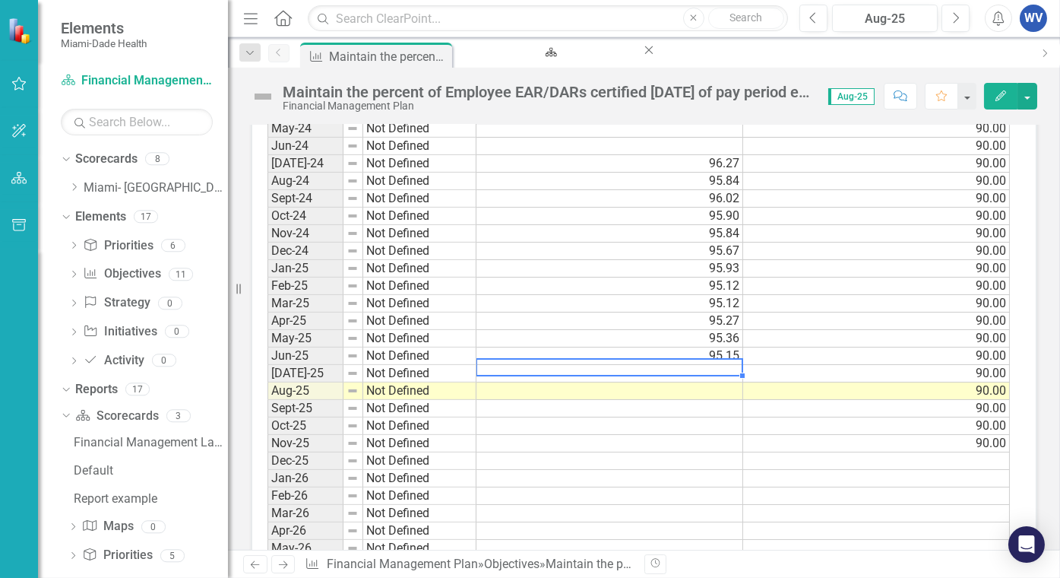
click at [715, 379] on td at bounding box center [610, 373] width 267 height 17
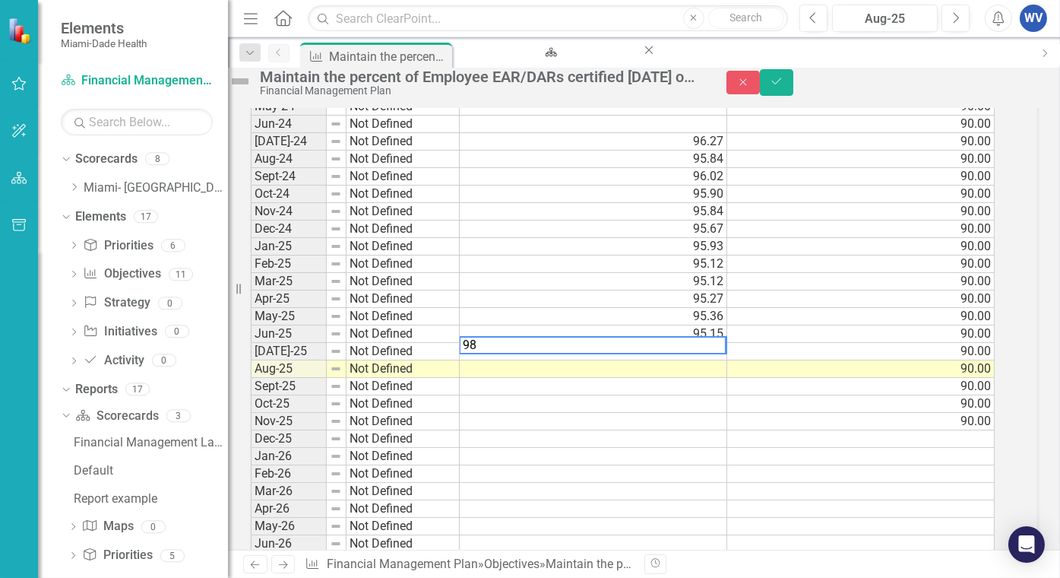
scroll to position [1450, 0]
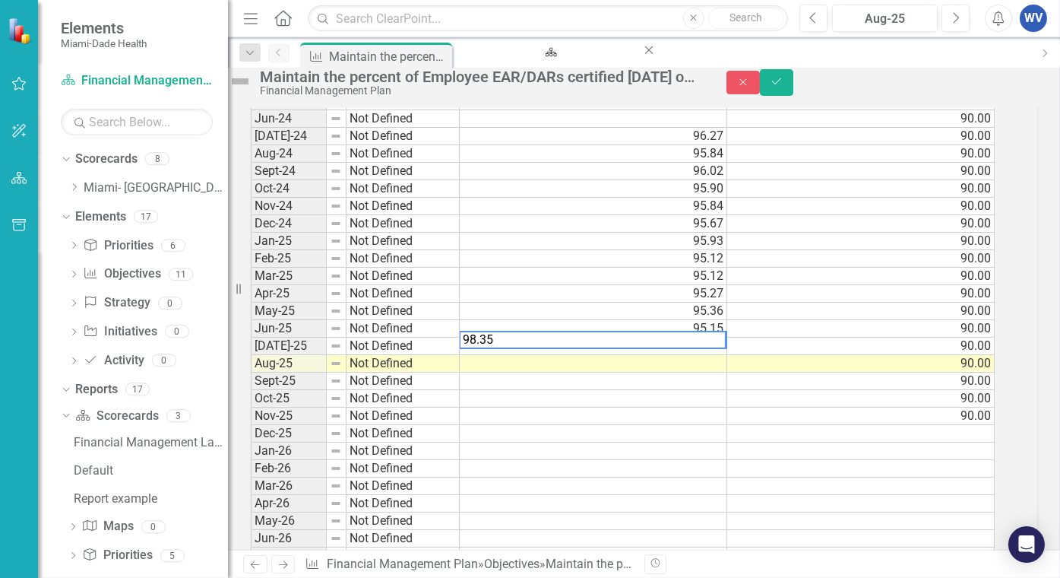
type textarea "98.35"
click at [697, 390] on td at bounding box center [594, 380] width 268 height 17
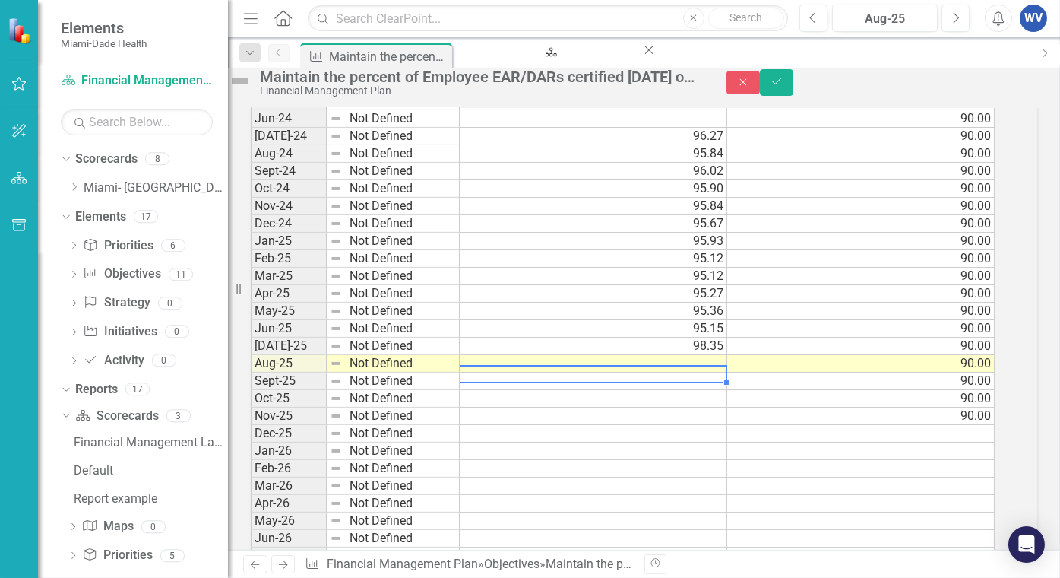
click at [251, 368] on div "Period Status Actual Value Input Target Value Input Jan-23 Not Defined Feb-23 N…" at bounding box center [251, 328] width 0 height 1067
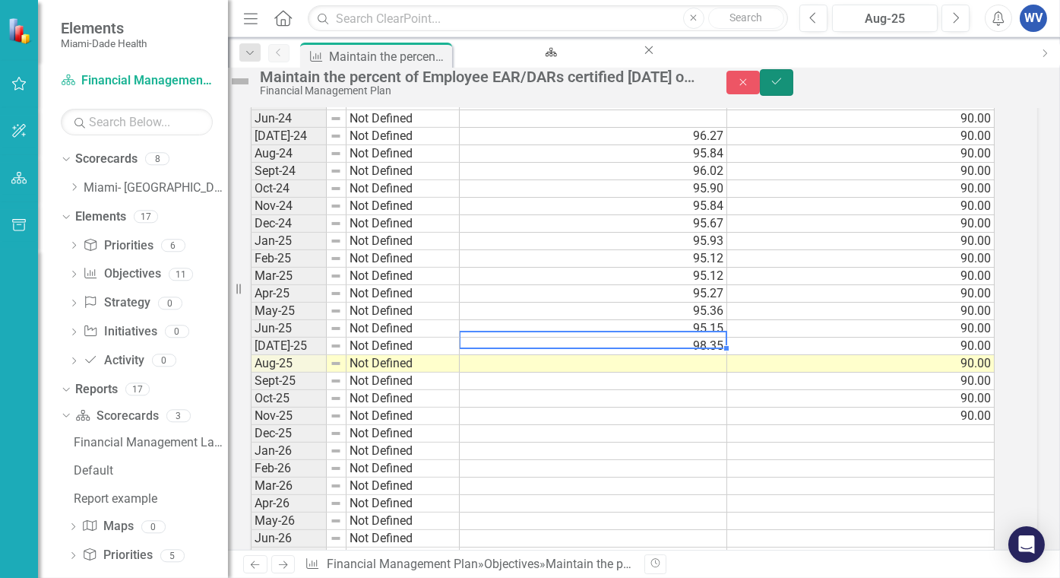
click at [794, 94] on button "Save" at bounding box center [776, 82] width 33 height 27
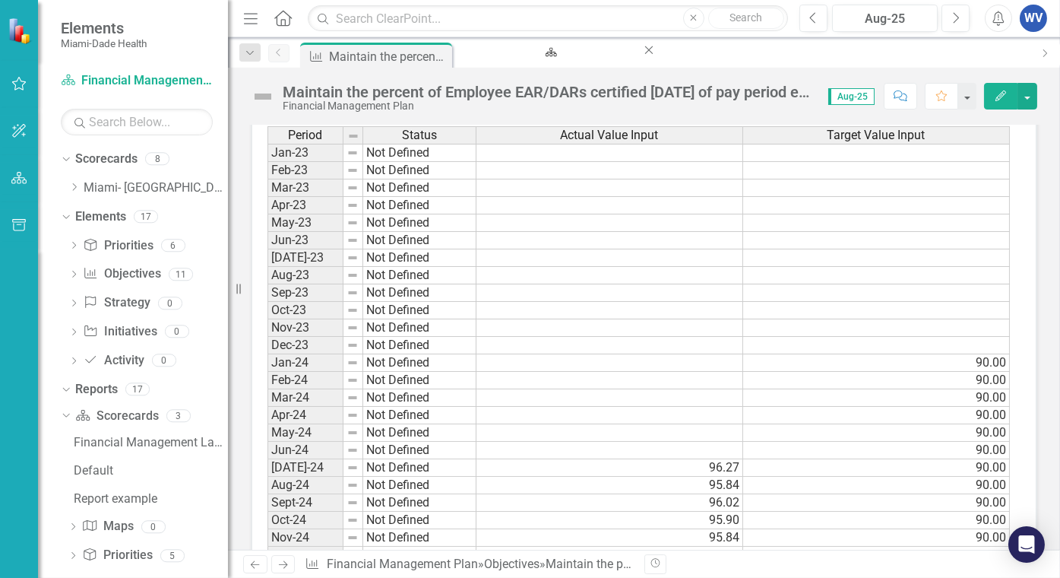
scroll to position [1596, 0]
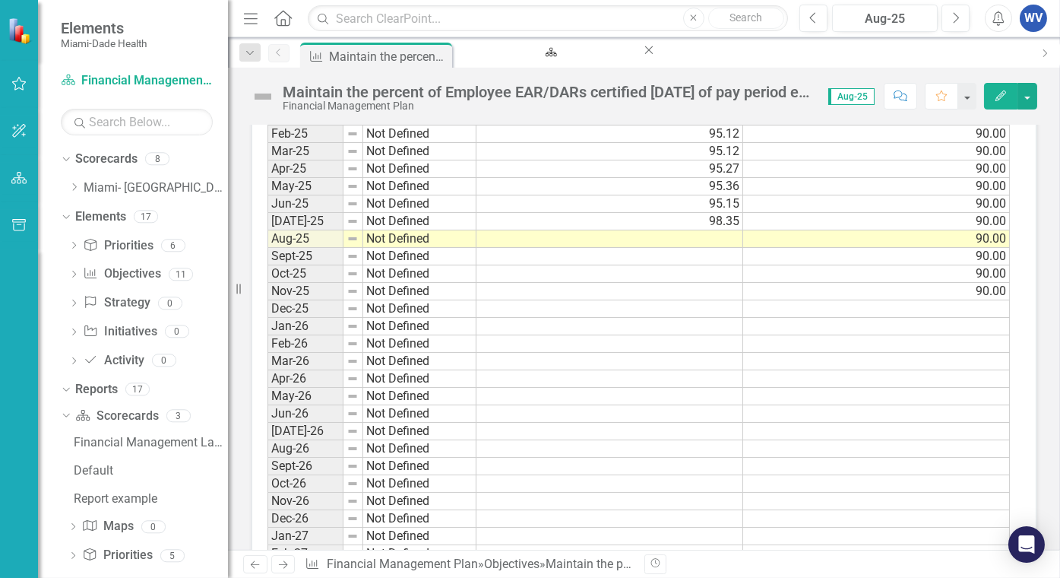
click at [1006, 93] on icon "button" at bounding box center [1001, 95] width 11 height 11
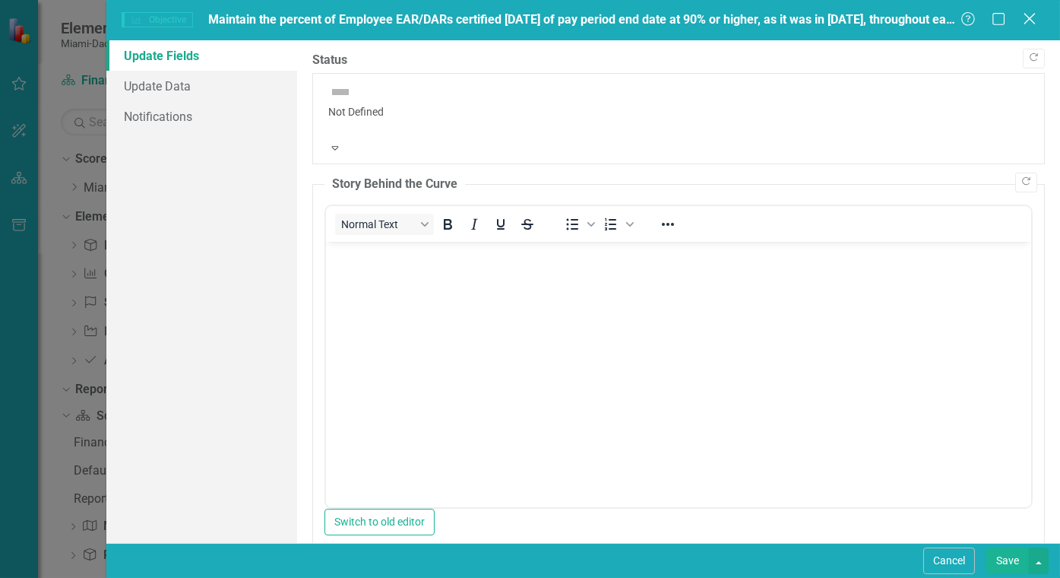
scroll to position [0, 0]
click at [1010, 556] on button "Save" at bounding box center [1008, 560] width 43 height 27
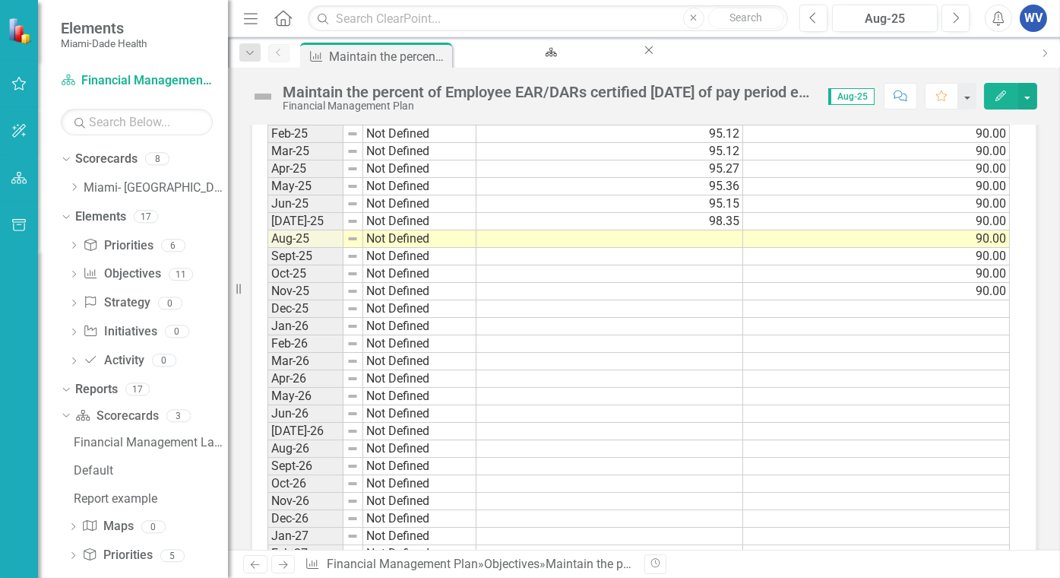
click at [297, 208] on td "Jun-25" at bounding box center [306, 203] width 76 height 17
click at [292, 217] on td "[DATE]-25" at bounding box center [306, 221] width 76 height 17
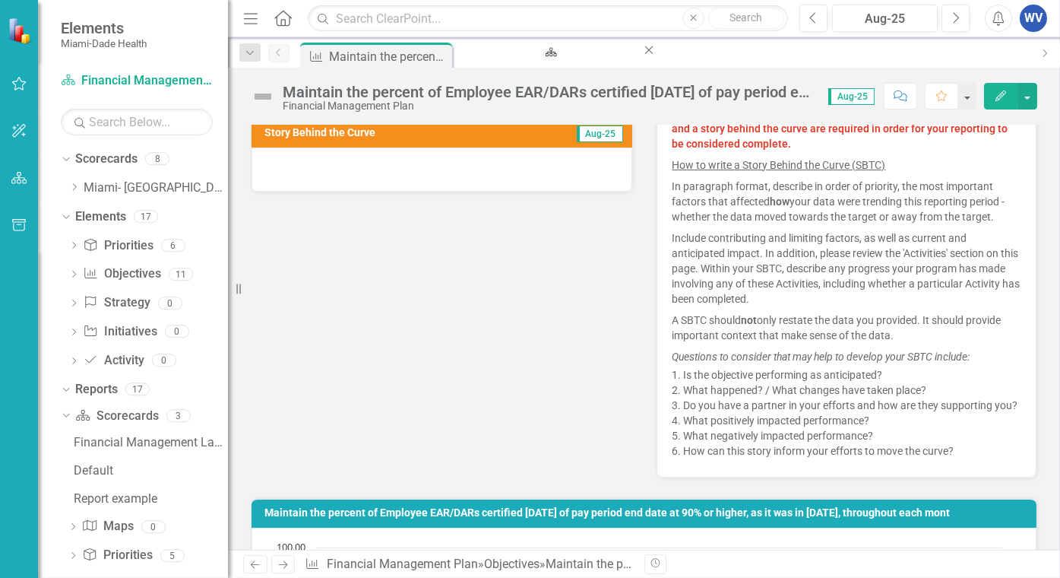
scroll to position [407, 0]
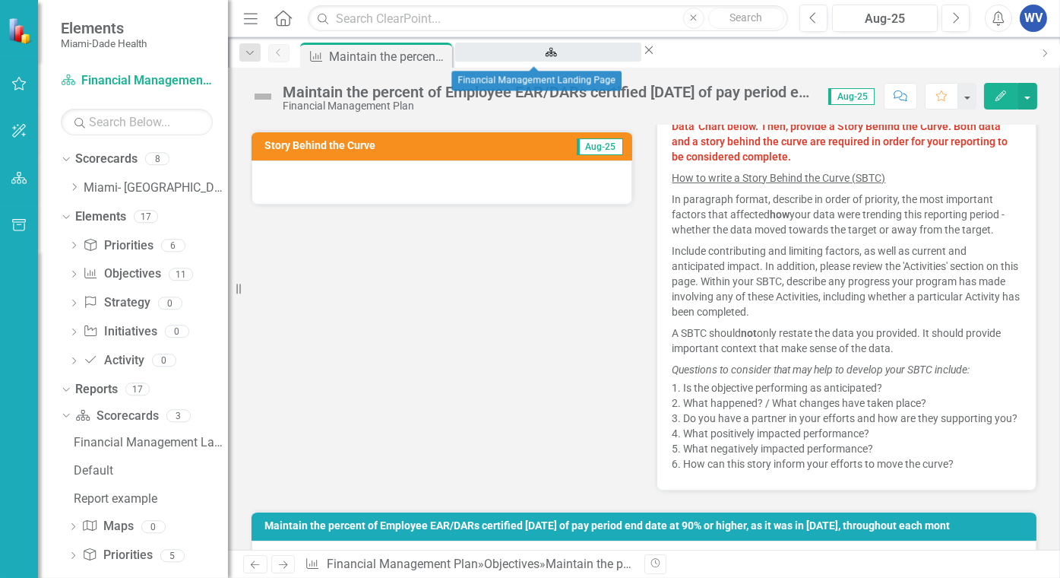
click at [520, 57] on div "Financial Management Landing Page" at bounding box center [548, 66] width 159 height 19
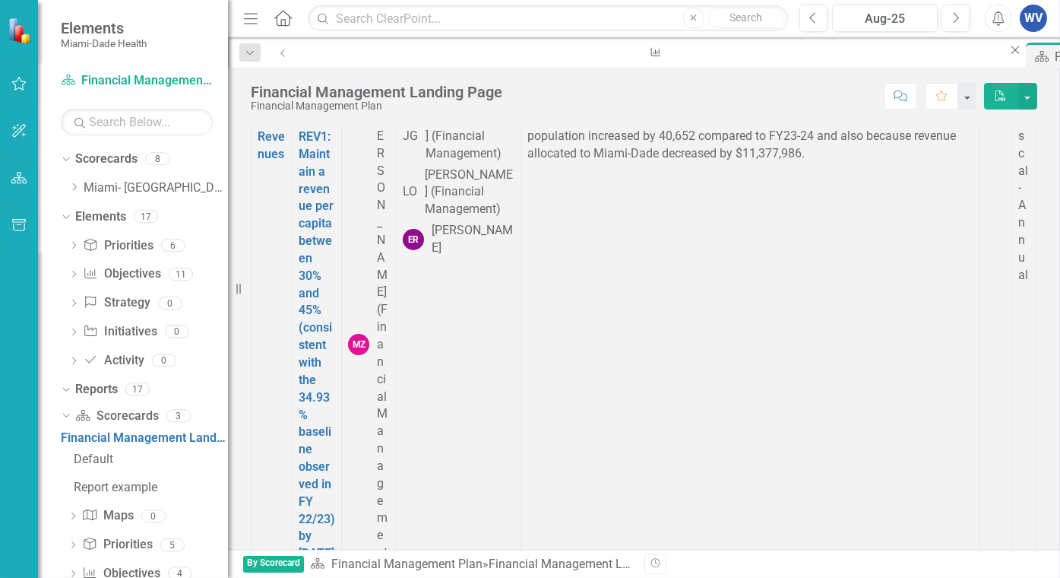
scroll to position [7090, 0]
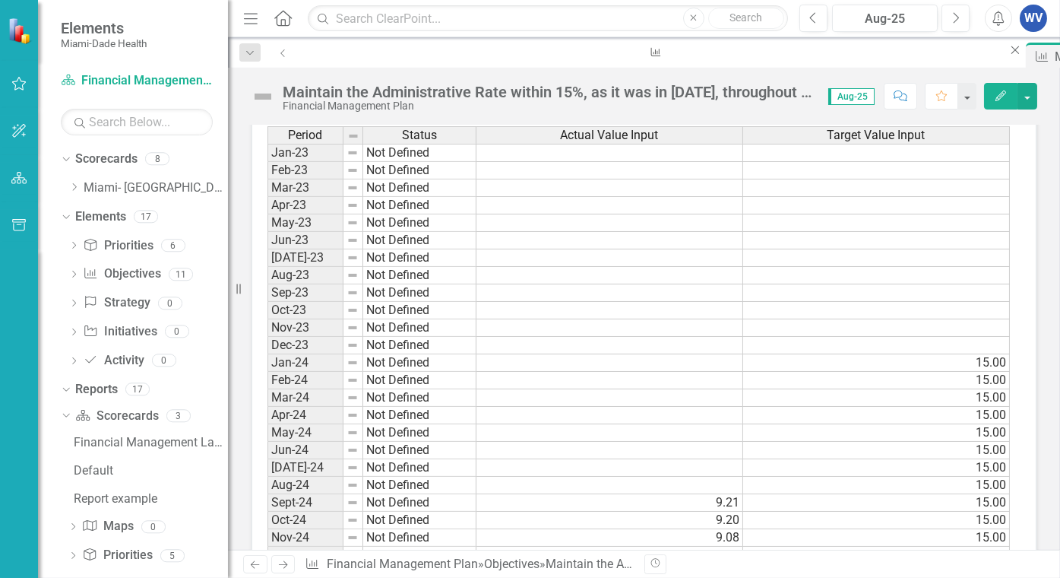
scroll to position [1444, 0]
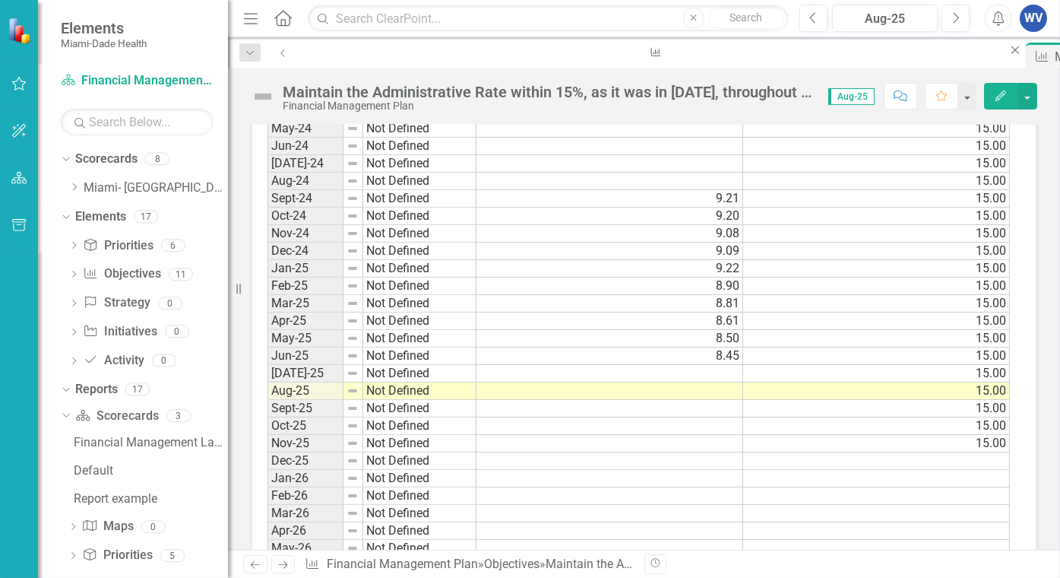
click at [731, 373] on td at bounding box center [610, 373] width 267 height 17
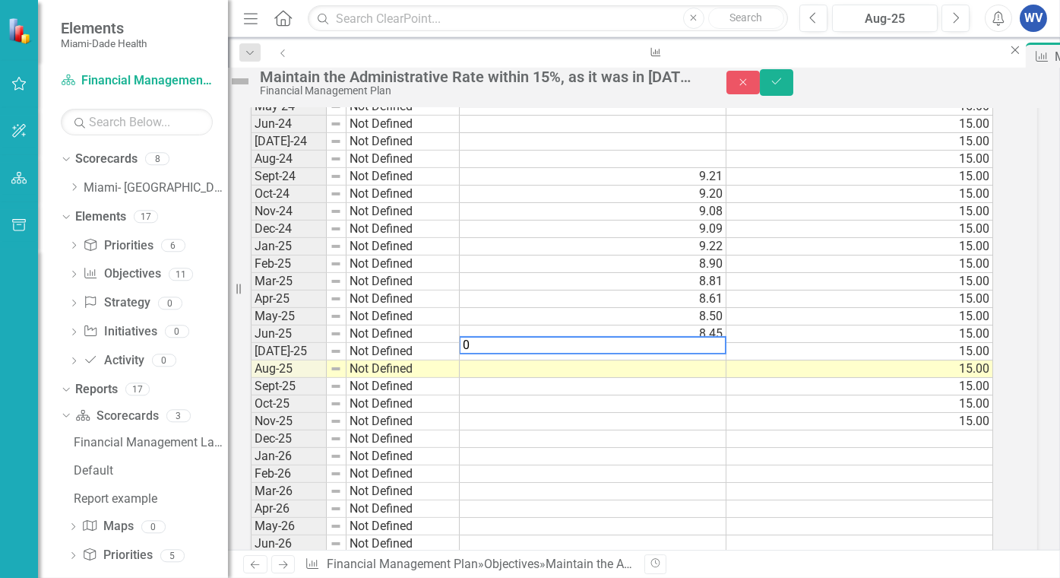
scroll to position [1450, 0]
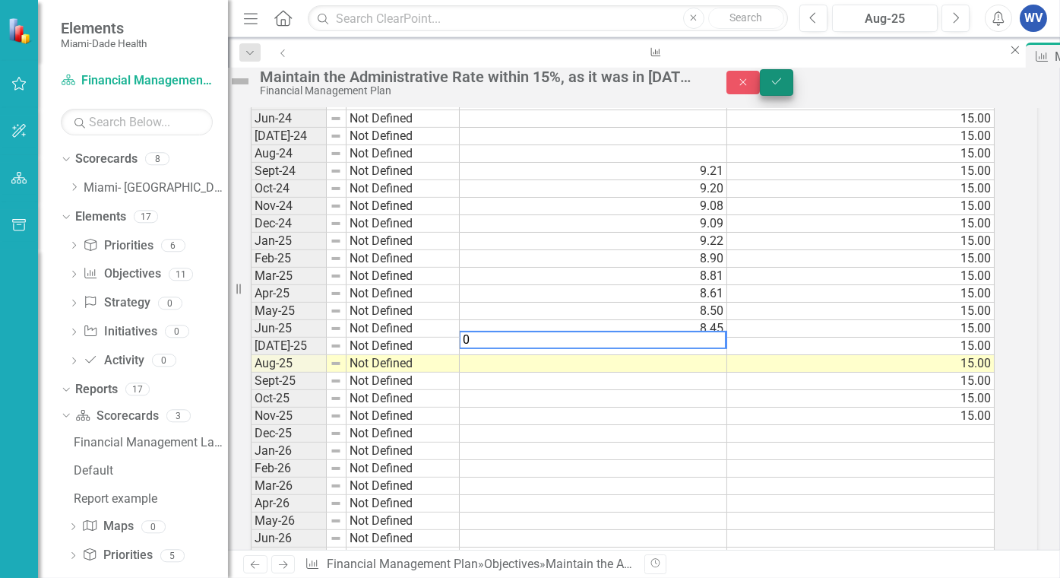
type textarea "0"
click at [784, 87] on icon "Save" at bounding box center [777, 81] width 14 height 11
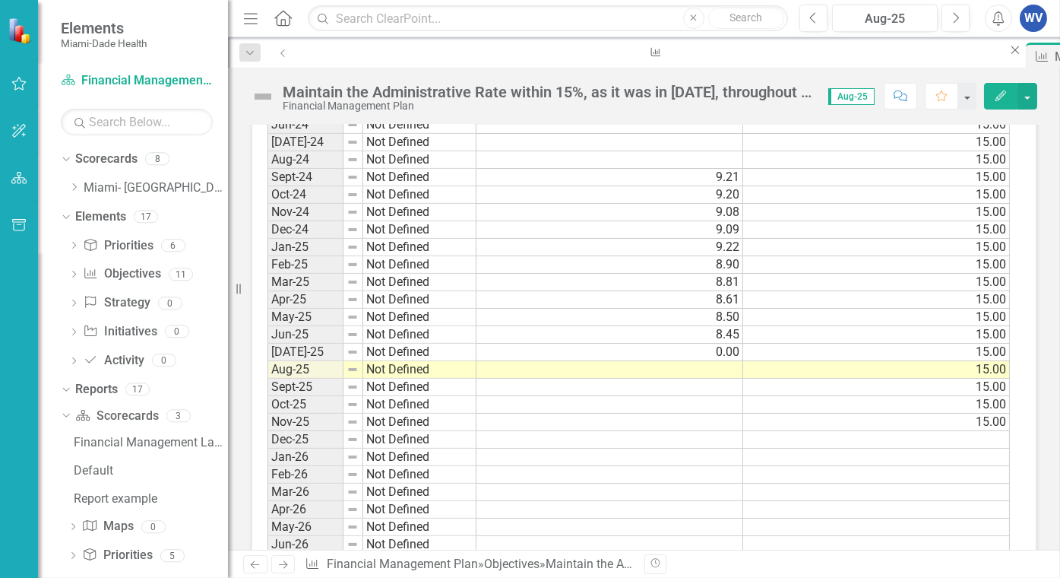
scroll to position [1672, 0]
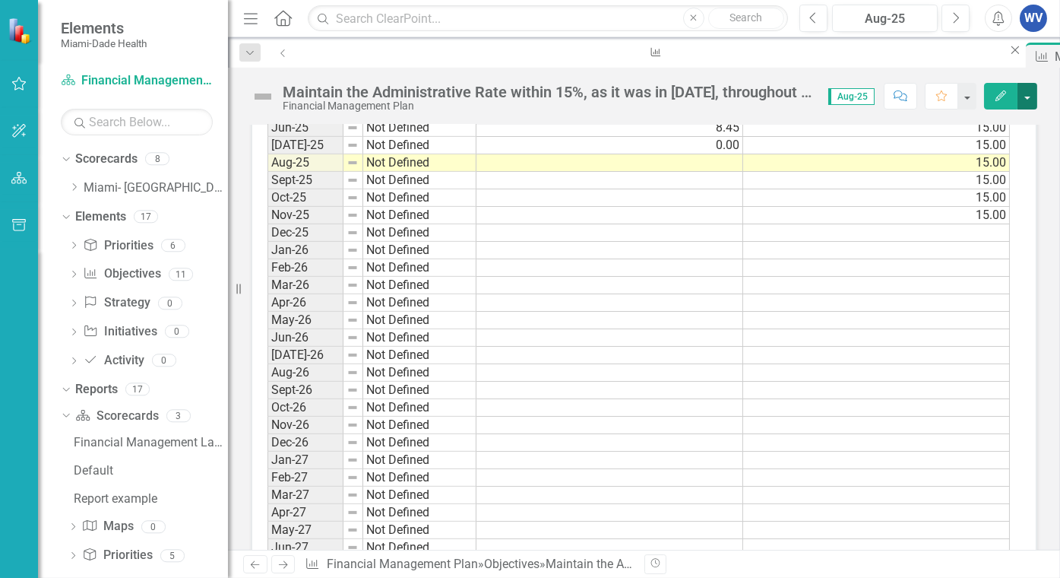
click at [1026, 93] on button "button" at bounding box center [1028, 96] width 20 height 27
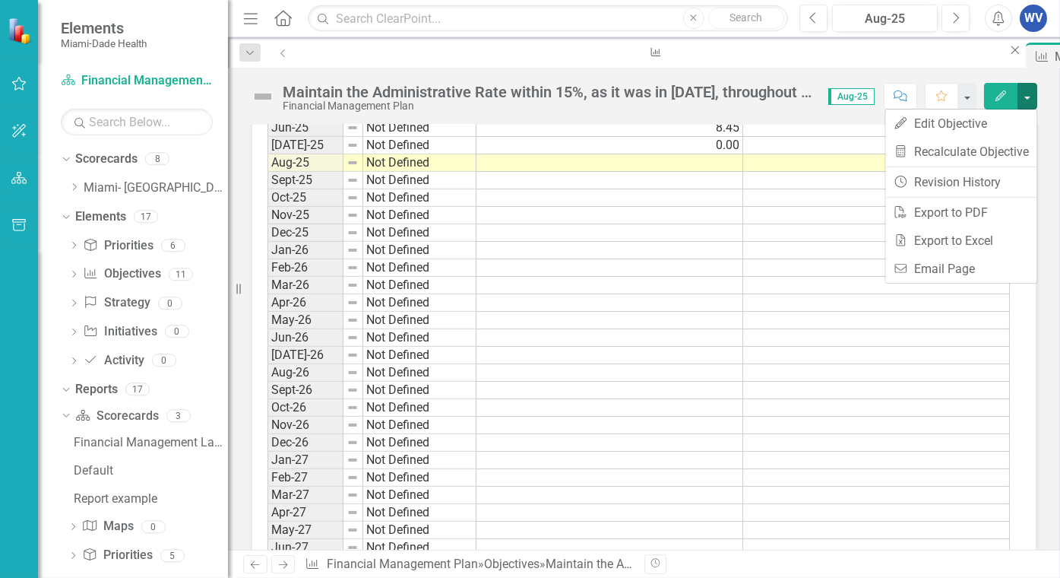
click at [684, 301] on td at bounding box center [610, 302] width 267 height 17
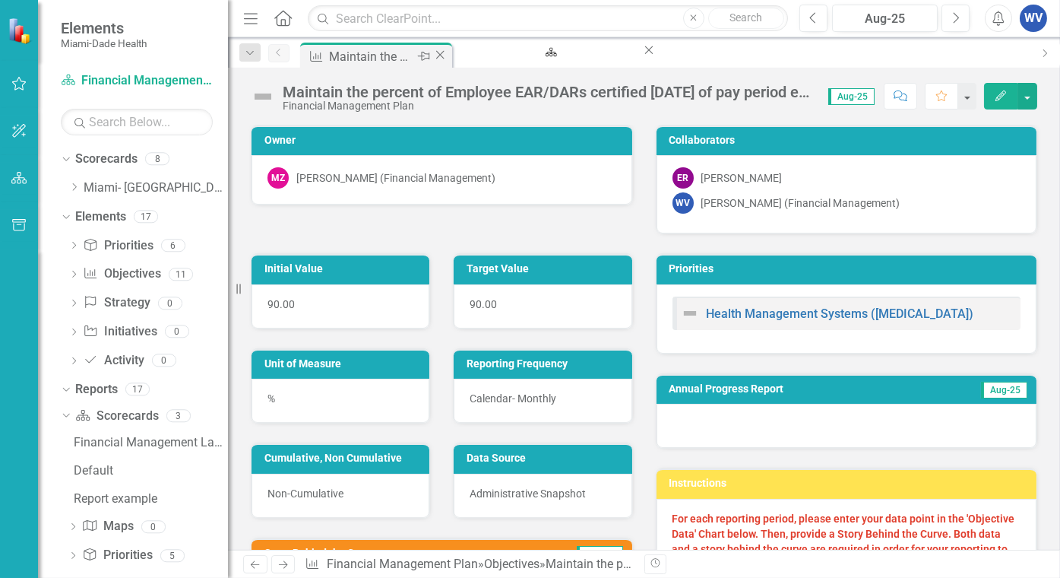
click at [438, 53] on icon "Close" at bounding box center [440, 55] width 15 height 12
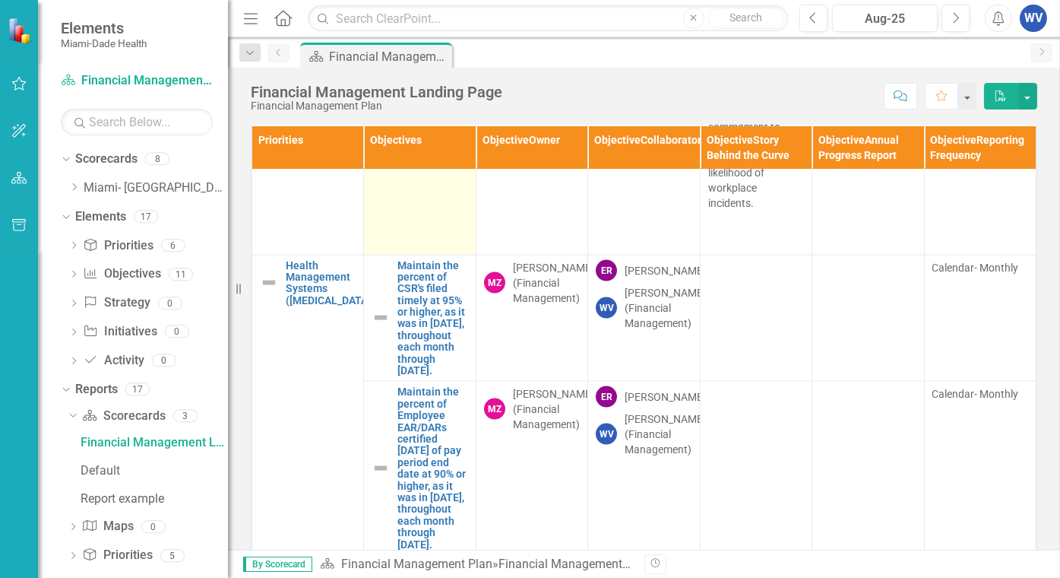
scroll to position [6786, 0]
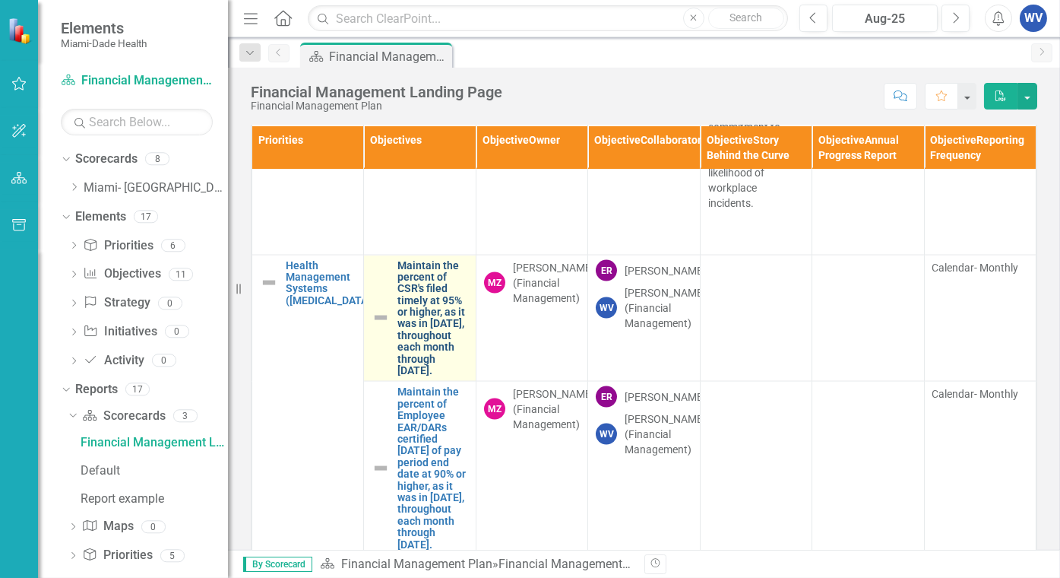
click at [420, 377] on link "Maintain the percent of CSR's filed timely at 95% or higher, as it was in [DATE…" at bounding box center [433, 318] width 70 height 117
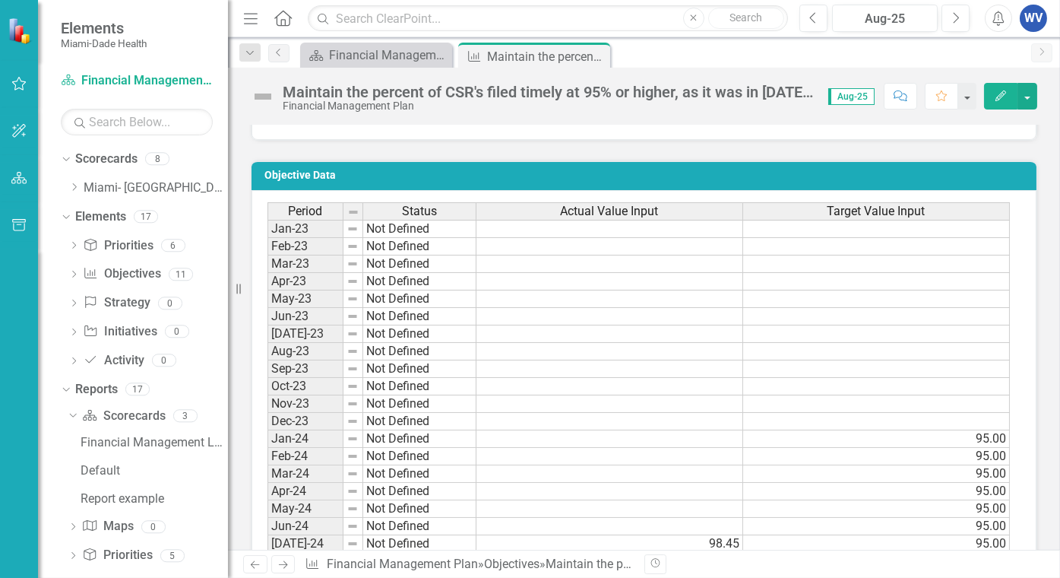
scroll to position [1368, 0]
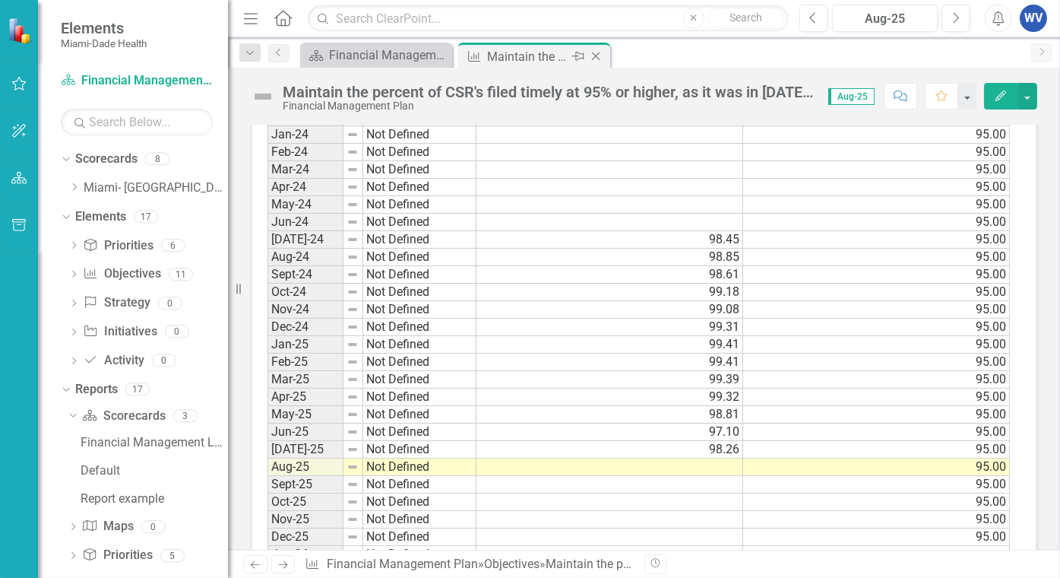
click at [599, 58] on icon "Close" at bounding box center [595, 56] width 15 height 12
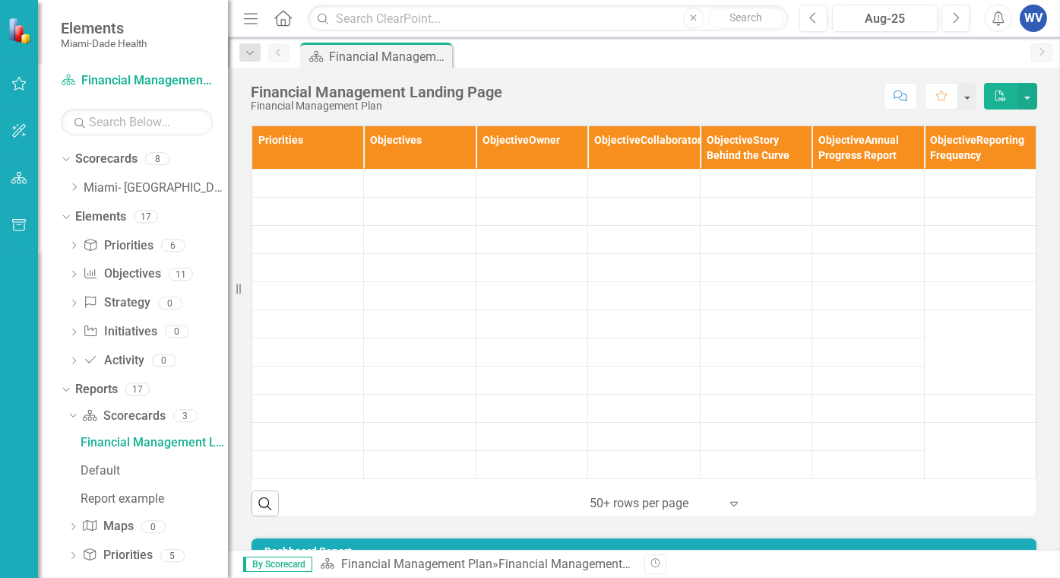
click at [369, 55] on div "Financial Management Landing Page" at bounding box center [388, 56] width 119 height 19
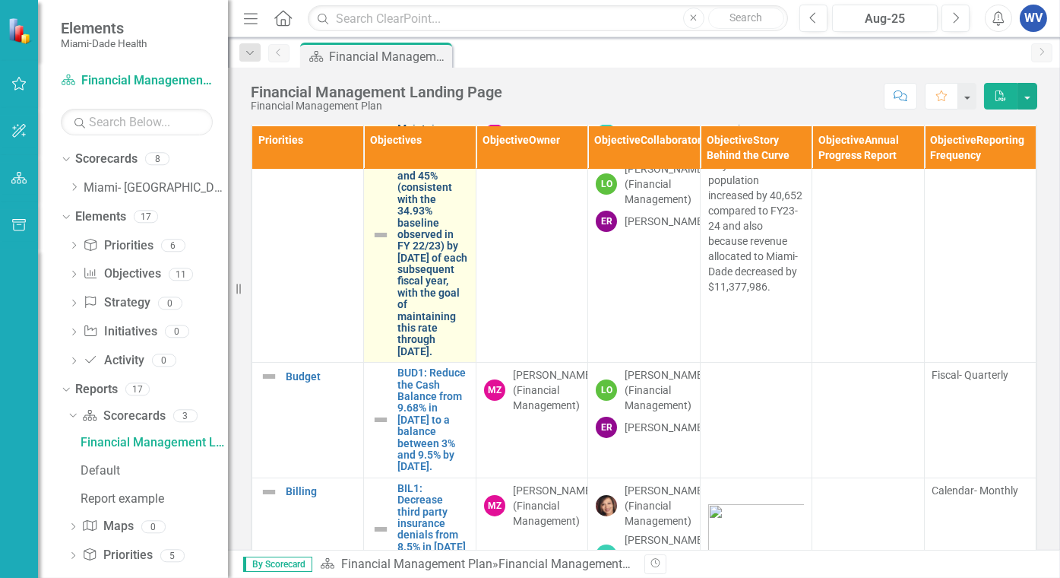
scroll to position [152, 0]
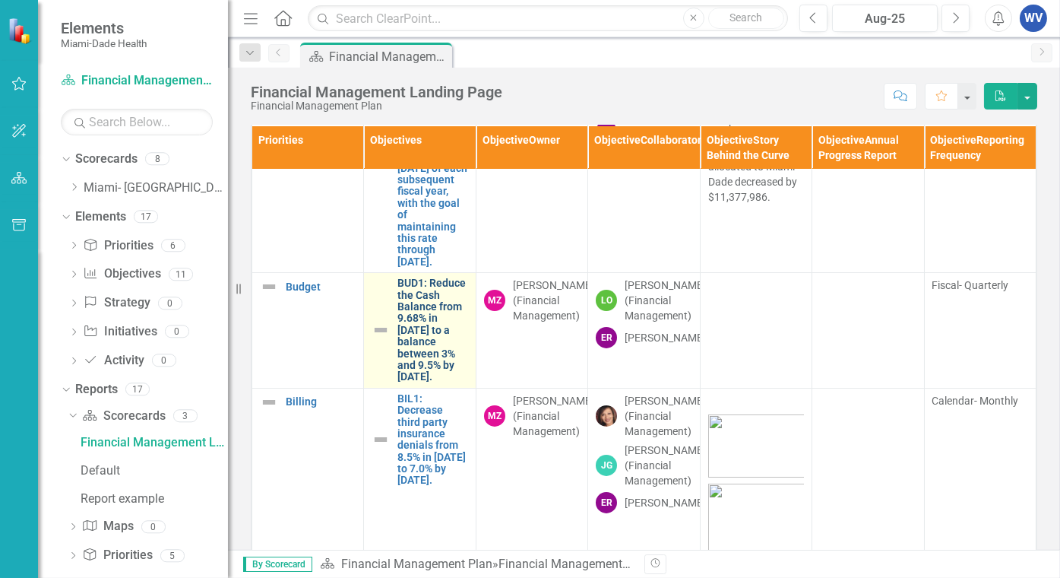
click at [445, 331] on link "BUD1: Reduce the Cash Balance from 9.68% in [DATE] to a balance between 3% and …" at bounding box center [433, 330] width 70 height 106
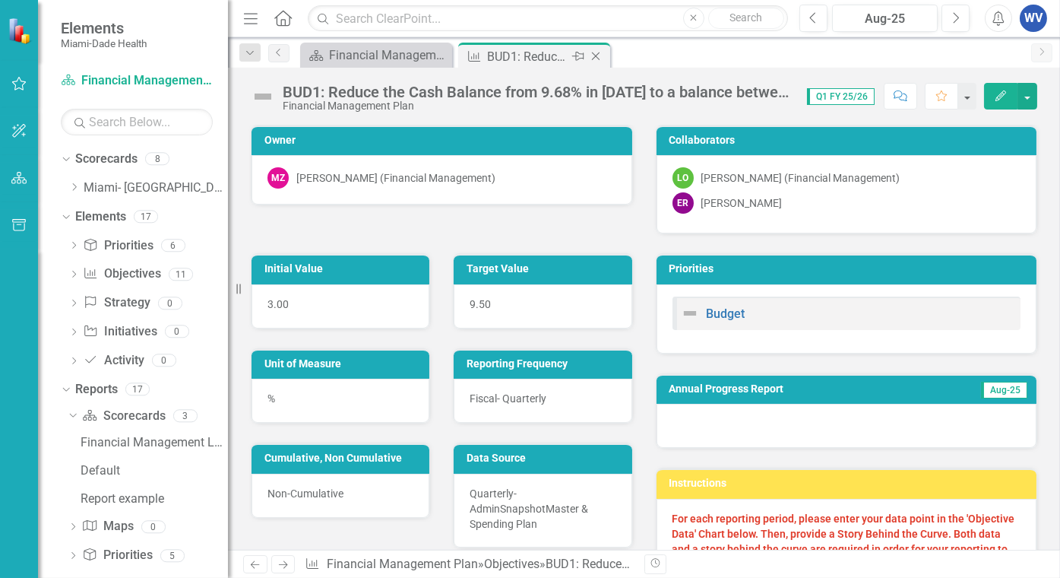
click at [600, 52] on icon "Close" at bounding box center [595, 56] width 15 height 12
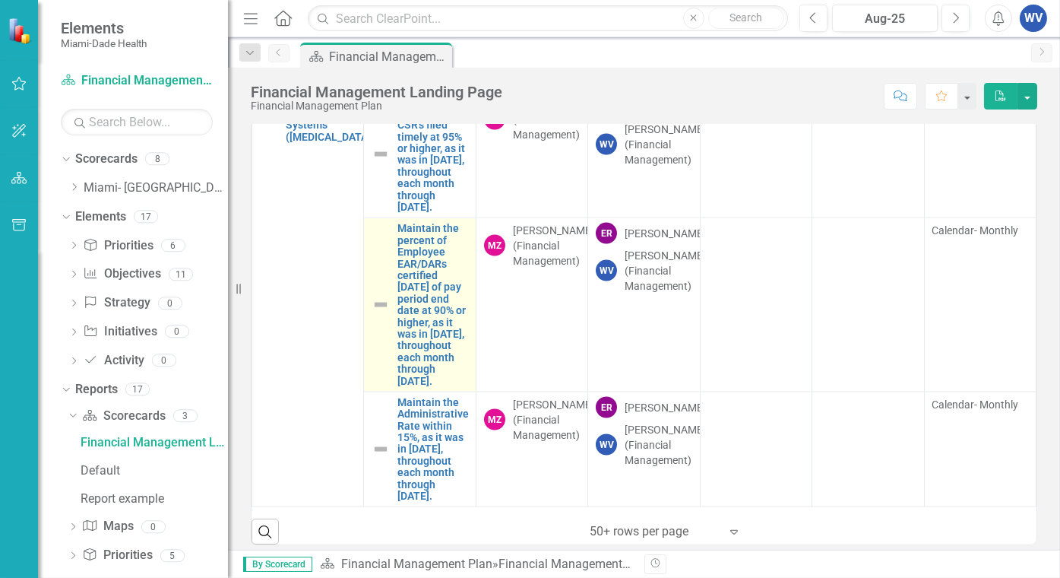
scroll to position [76, 0]
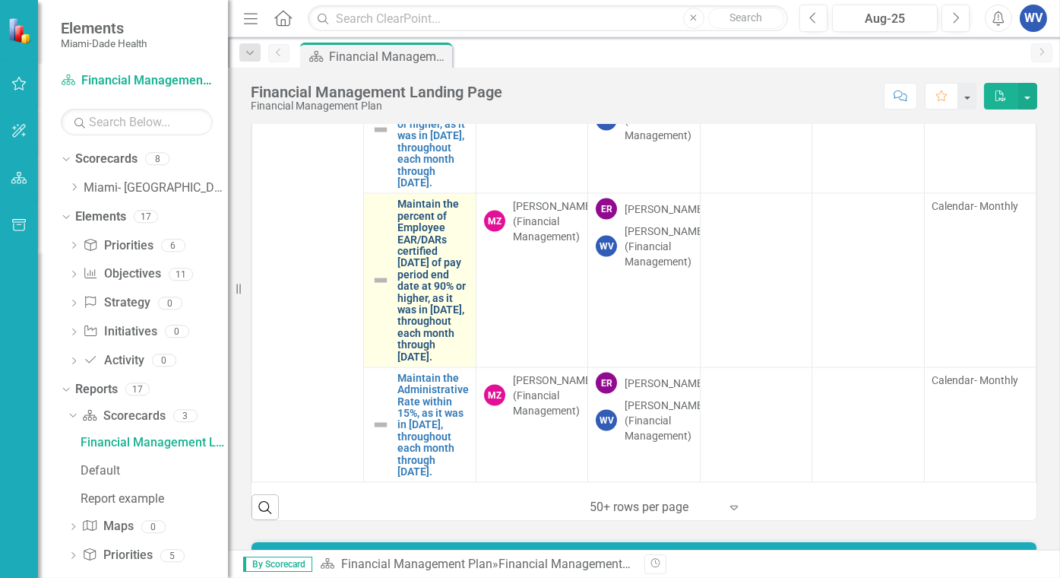
click at [417, 318] on link "Maintain the percent of Employee EAR/DARs certified [DATE] of pay period end da…" at bounding box center [433, 279] width 70 height 163
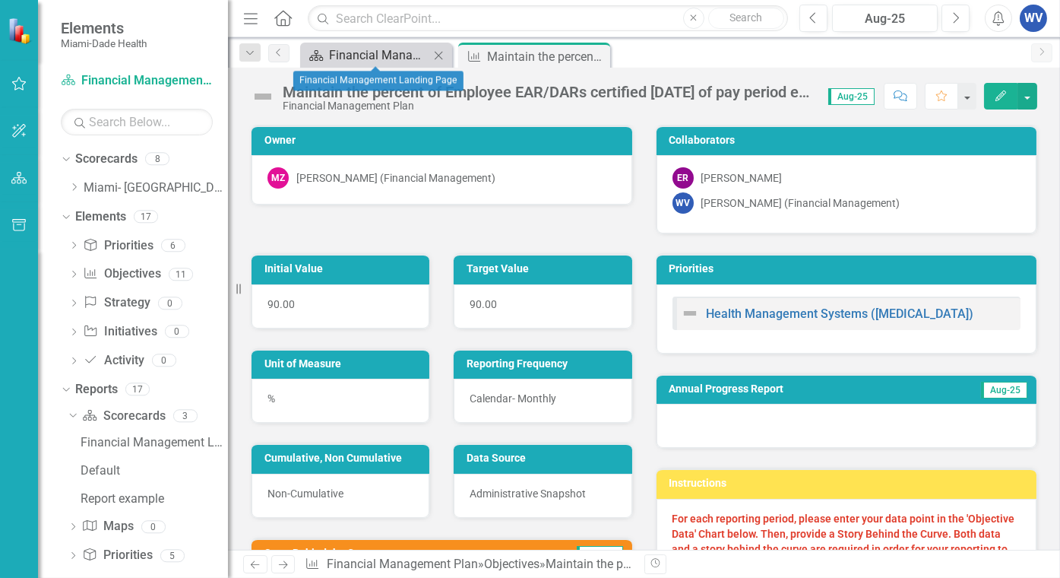
click at [391, 57] on div "Financial Management Landing Page" at bounding box center [379, 55] width 100 height 19
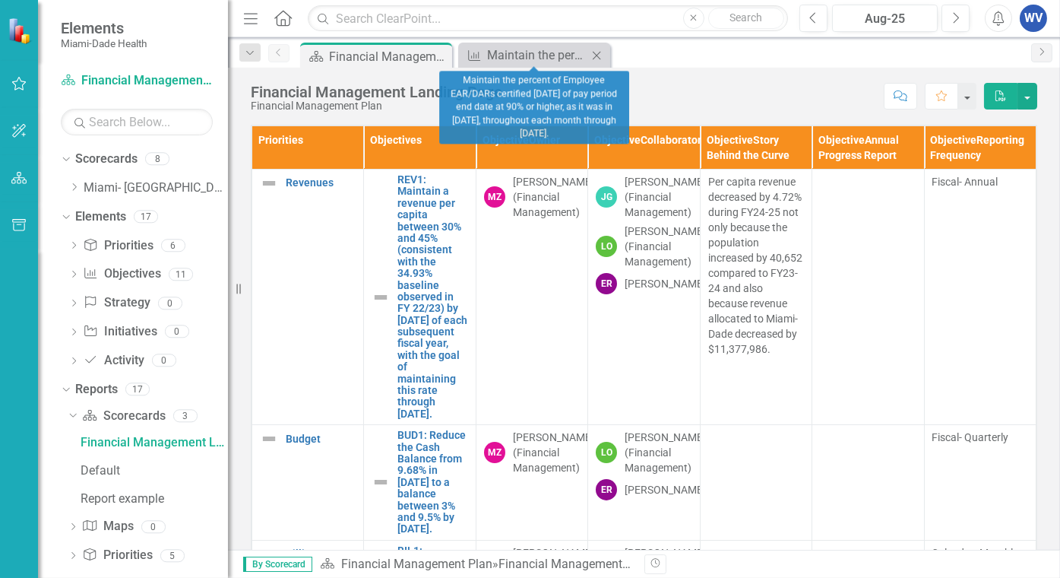
drag, startPoint x: 391, startPoint y: 57, endPoint x: 601, endPoint y: 56, distance: 209.8
click at [601, 56] on icon "Close" at bounding box center [596, 55] width 15 height 12
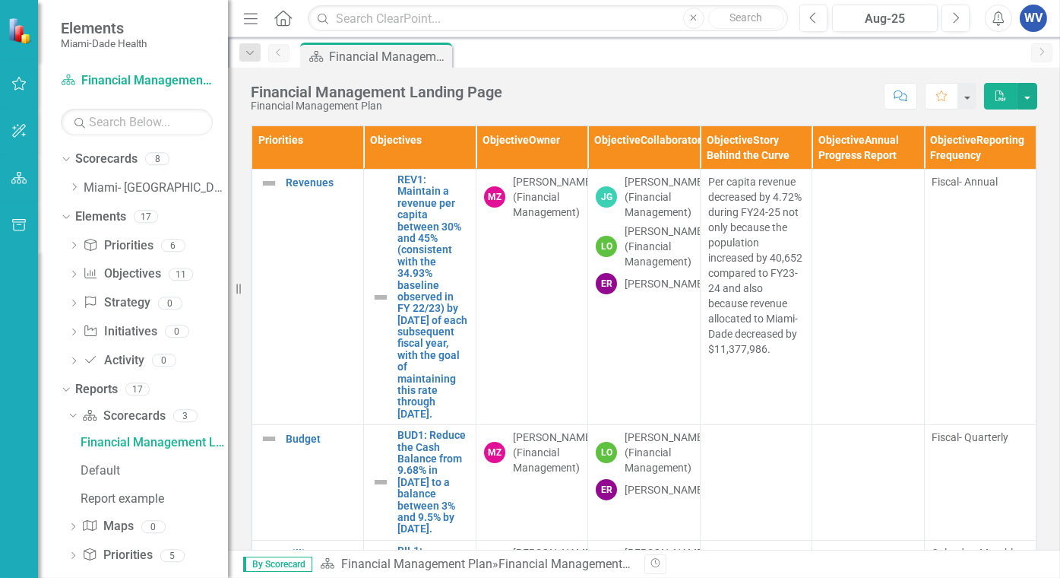
click at [601, 56] on div "Scorecard Financial Management Landing Page Pin" at bounding box center [660, 55] width 727 height 24
click at [1036, 18] on div "WV" at bounding box center [1033, 18] width 27 height 27
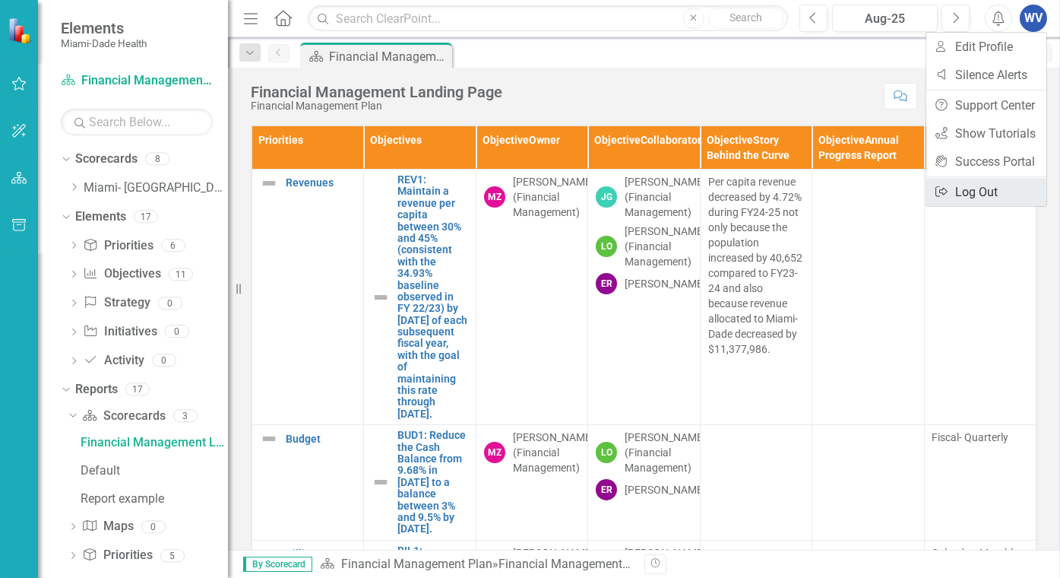
click at [985, 195] on link "Logout Log Out" at bounding box center [987, 192] width 120 height 28
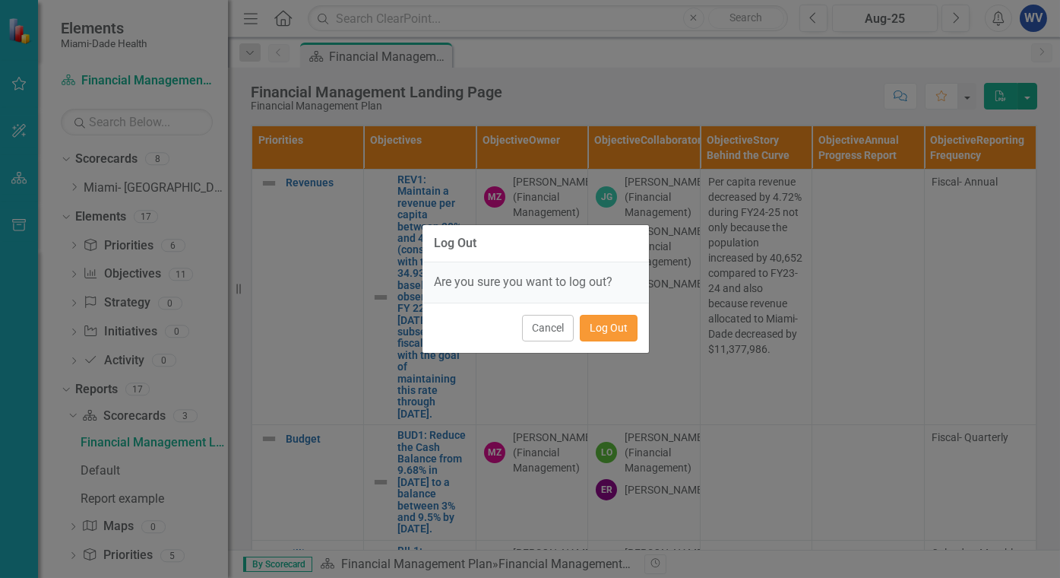
click at [615, 331] on button "Log Out" at bounding box center [609, 328] width 58 height 27
